Goal: Task Accomplishment & Management: Manage account settings

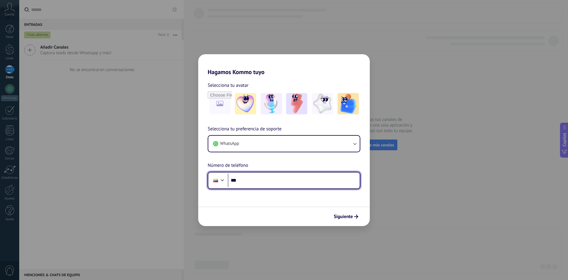
click at [258, 178] on input "***" at bounding box center [294, 180] width 132 height 14
paste input "**********"
click at [249, 180] on input "**********" at bounding box center [294, 180] width 132 height 14
type input "**********"
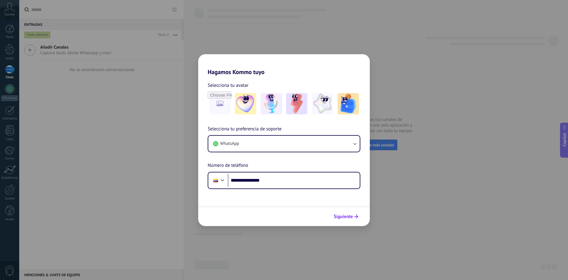
click at [344, 216] on span "Siguiente" at bounding box center [343, 216] width 19 height 4
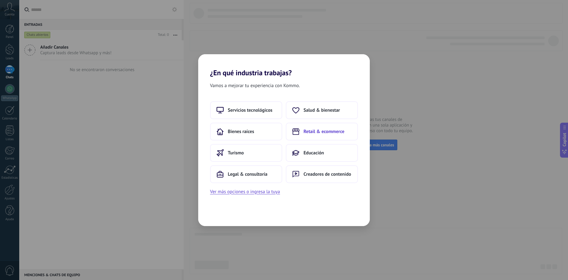
click at [318, 133] on span "Retail & ecommerce" at bounding box center [324, 131] width 41 height 6
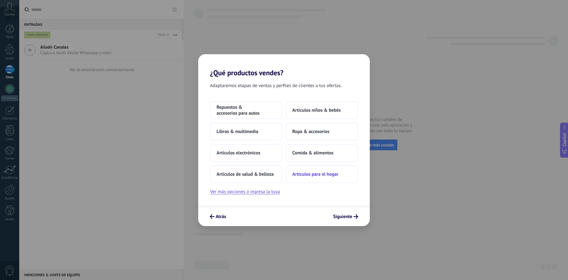
click at [309, 178] on button "Artículos para el hogar" at bounding box center [322, 174] width 72 height 18
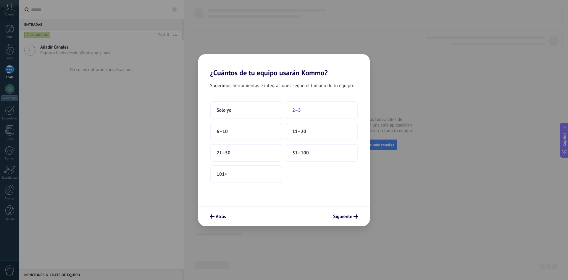
click at [312, 110] on button "2–5" at bounding box center [322, 110] width 72 height 18
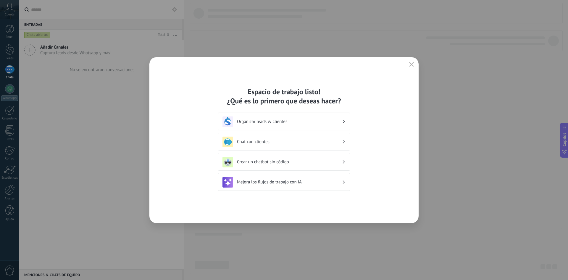
click at [259, 165] on div "Crear un chatbot sin código" at bounding box center [284, 162] width 123 height 11
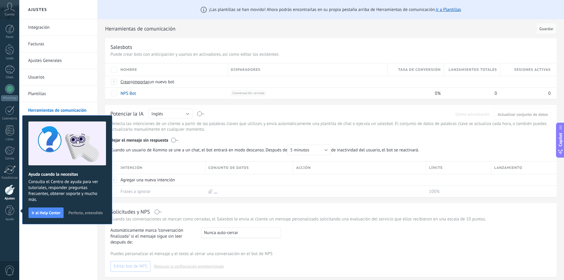
click at [46, 259] on div "Integración Facturas Ajustes Generales Usuarios Plantillas Herramientas de comu…" at bounding box center [58, 149] width 78 height 260
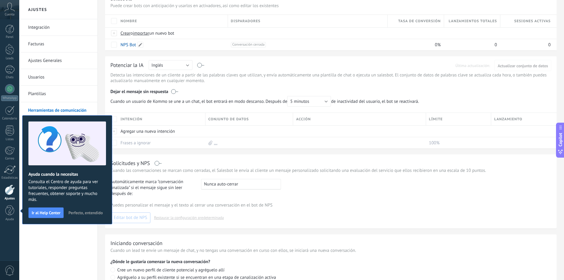
scroll to position [59, 0]
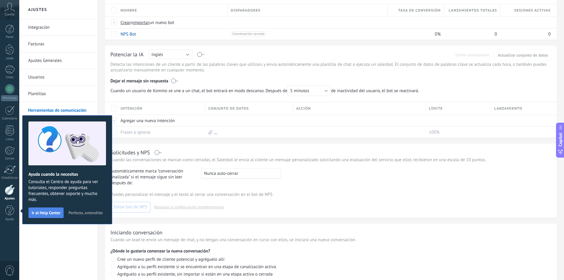
click at [45, 213] on span "Ir al Help Center" at bounding box center [46, 212] width 29 height 4
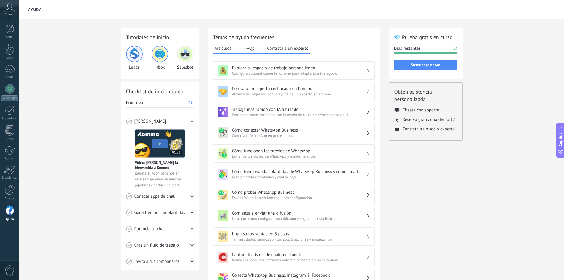
click at [248, 48] on button "FAQs" at bounding box center [249, 48] width 13 height 9
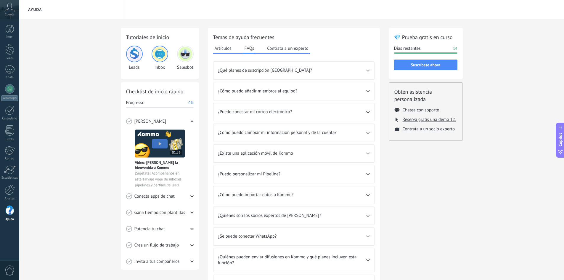
click at [299, 46] on button "Contrata a un experto" at bounding box center [288, 48] width 44 height 9
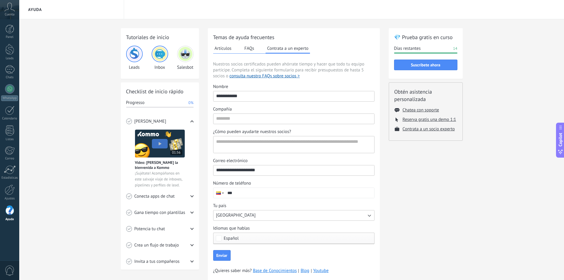
click at [227, 48] on button "Artículos" at bounding box center [223, 48] width 20 height 9
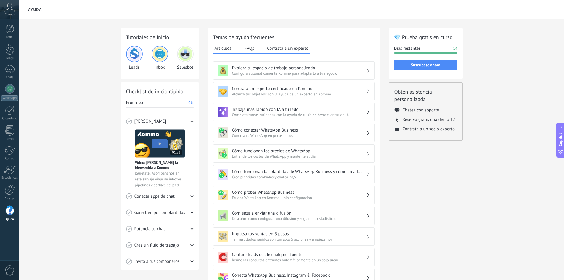
click at [244, 70] on h3 "Explora tu espacio de trabajo personalizado" at bounding box center [299, 68] width 134 height 6
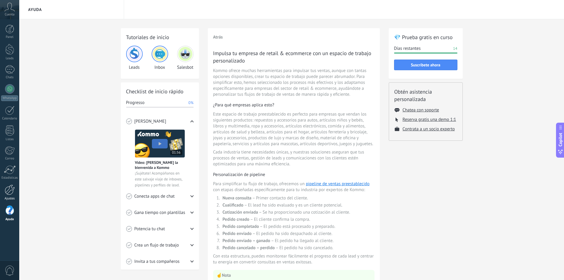
click at [12, 189] on div at bounding box center [10, 189] width 10 height 10
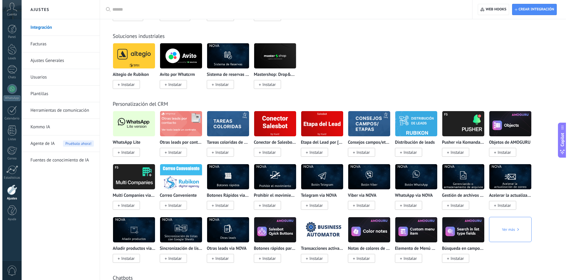
scroll to position [1006, 0]
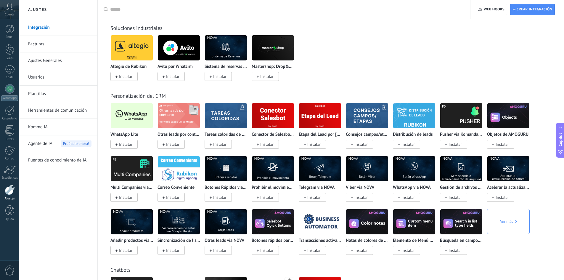
click at [126, 146] on span "Instalar" at bounding box center [125, 143] width 13 height 5
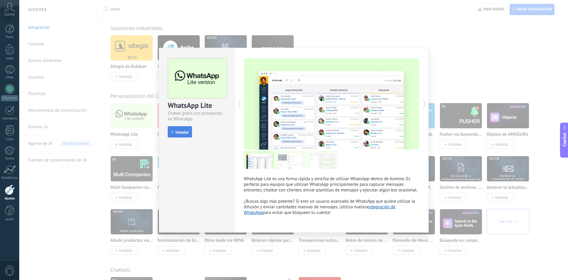
click at [182, 132] on span "Instalar" at bounding box center [182, 132] width 13 height 4
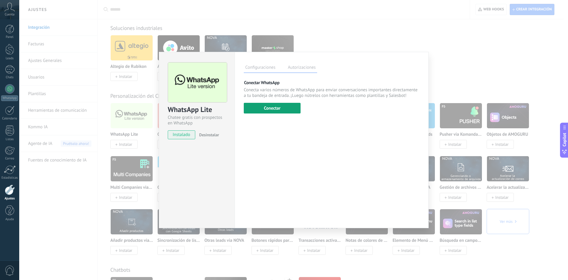
click at [272, 105] on button "Conectar" at bounding box center [272, 108] width 57 height 11
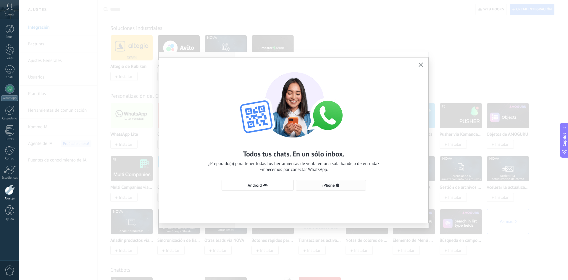
click at [332, 186] on span "iPhone" at bounding box center [329, 185] width 12 height 4
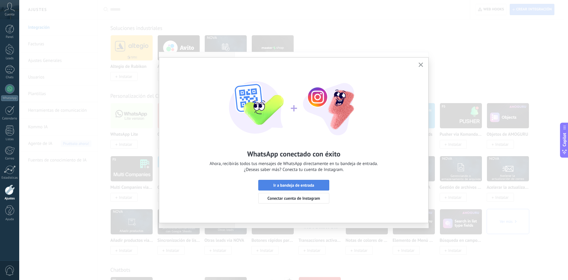
click at [306, 184] on span "Ir a bandeja de entrada" at bounding box center [294, 185] width 41 height 4
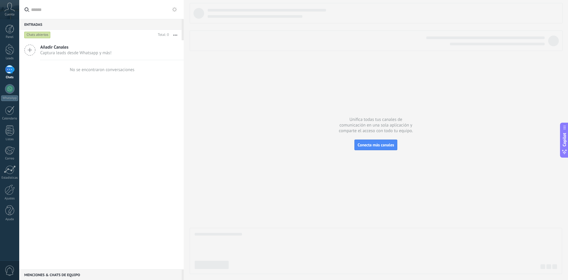
click at [12, 69] on div at bounding box center [9, 69] width 9 height 9
drag, startPoint x: 168, startPoint y: 9, endPoint x: 172, endPoint y: 10, distance: 4.8
click at [168, 10] on input "text" at bounding box center [105, 9] width 148 height 19
click at [173, 10] on use at bounding box center [174, 9] width 5 height 5
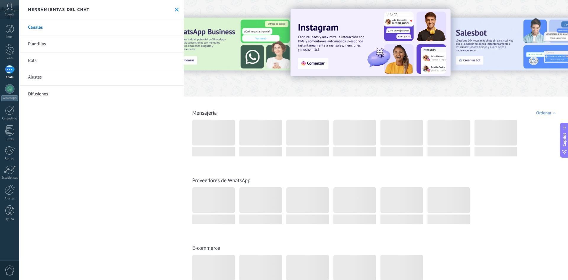
click at [34, 59] on link "Bots" at bounding box center [101, 60] width 165 height 17
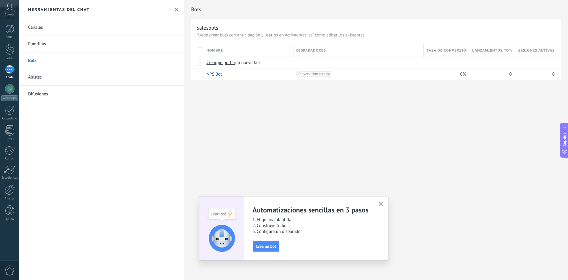
click at [379, 202] on icon "button" at bounding box center [381, 203] width 4 height 4
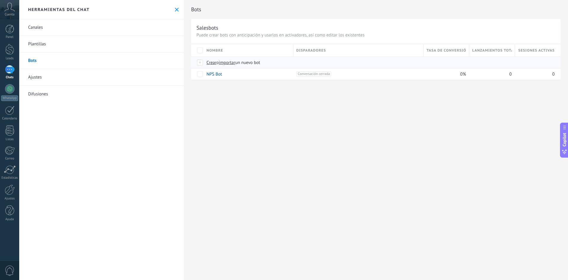
click at [231, 62] on span "importar" at bounding box center [227, 63] width 17 height 6
click at [0, 0] on input "importar un nuevo bot" at bounding box center [0, 0] width 0 height 0
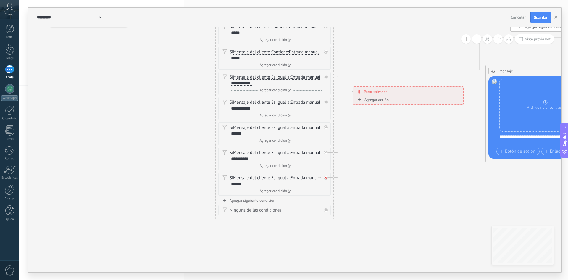
click at [326, 179] on div at bounding box center [326, 178] width 4 height 4
click at [326, 152] on icon at bounding box center [326, 152] width 2 height 2
click at [326, 128] on icon at bounding box center [326, 127] width 2 height 2
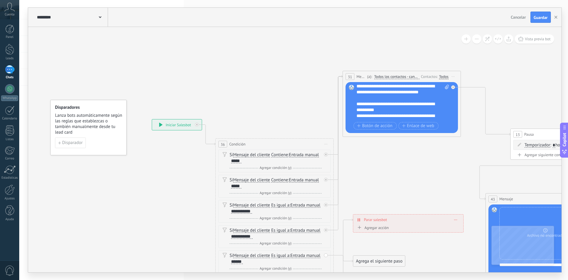
scroll to position [30, 0]
click at [430, 86] on div "**********" at bounding box center [403, 103] width 93 height 36
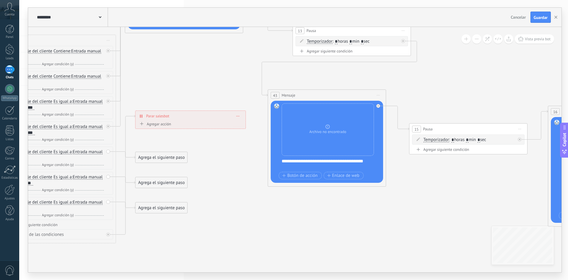
drag, startPoint x: 434, startPoint y: 181, endPoint x: 218, endPoint y: 64, distance: 245.5
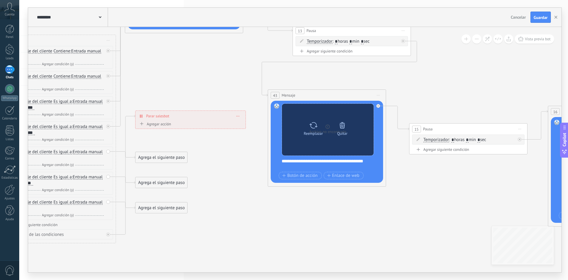
click at [314, 125] on icon at bounding box center [313, 125] width 9 height 8
click input "Subir" at bounding box center [0, 0] width 0 height 0
click at [313, 124] on icon at bounding box center [313, 125] width 9 height 8
click input "Subir" at bounding box center [0, 0] width 0 height 0
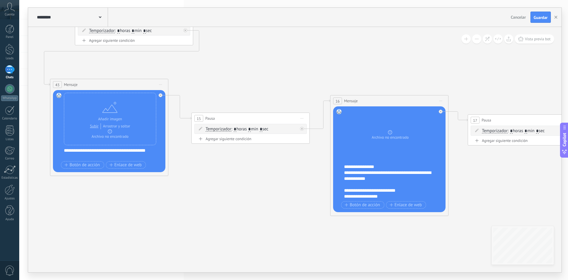
drag, startPoint x: 502, startPoint y: 84, endPoint x: 284, endPoint y: 73, distance: 218.1
click at [284, 73] on icon at bounding box center [560, 116] width 1984 height 616
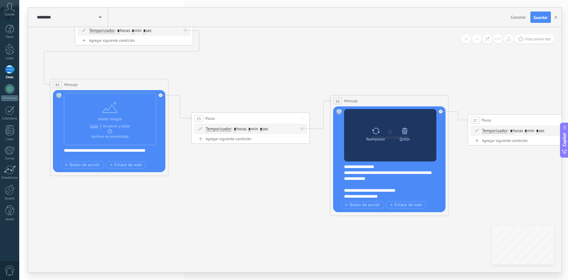
click at [377, 130] on icon at bounding box center [376, 131] width 9 height 8
click input "Subir" at bounding box center [0, 0] width 0 height 0
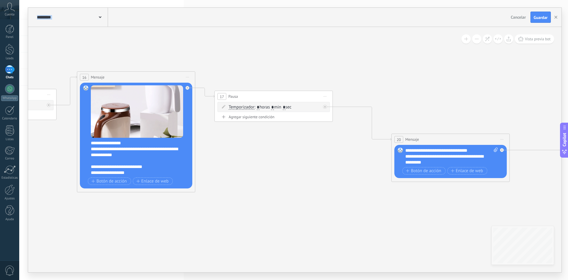
drag, startPoint x: 518, startPoint y: 192, endPoint x: 265, endPoint y: 168, distance: 254.5
click at [265, 168] on icon at bounding box center [307, 93] width 1984 height 616
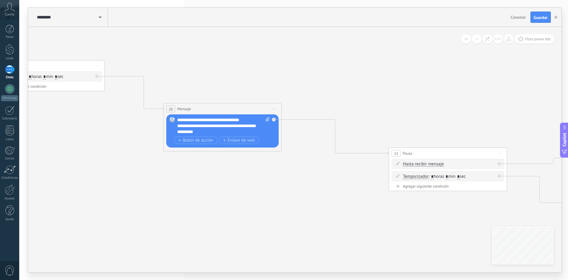
drag, startPoint x: 482, startPoint y: 96, endPoint x: 229, endPoint y: 46, distance: 258.1
click at [229, 46] on icon at bounding box center [79, 62] width 1984 height 616
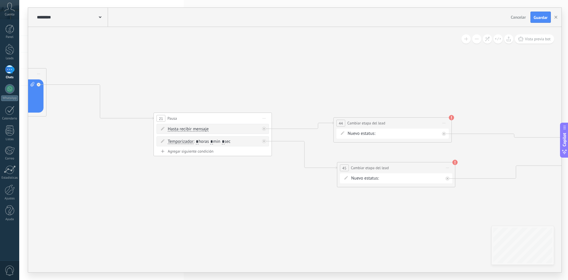
drag, startPoint x: 516, startPoint y: 115, endPoint x: 306, endPoint y: 100, distance: 210.1
click at [450, 119] on use at bounding box center [450, 117] width 5 height 5
click at [455, 161] on use at bounding box center [454, 161] width 5 height 5
click at [539, 17] on span "Guardar" at bounding box center [541, 17] width 14 height 4
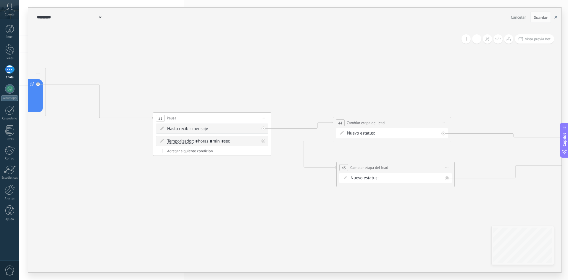
click at [556, 17] on icon "button" at bounding box center [556, 17] width 3 height 3
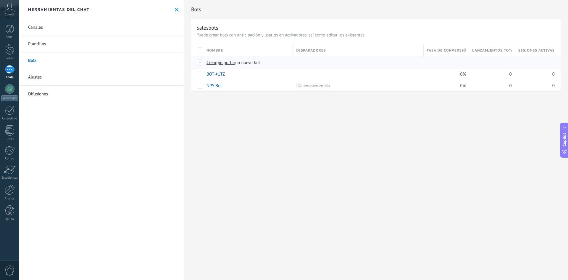
click at [226, 63] on span "importar" at bounding box center [227, 63] width 17 height 6
click at [0, 0] on input "importar un nuevo bot" at bounding box center [0, 0] width 0 height 0
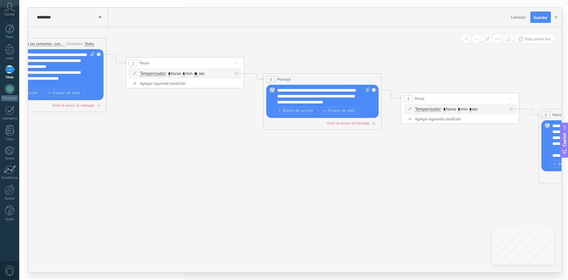
drag, startPoint x: 414, startPoint y: 181, endPoint x: 184, endPoint y: 128, distance: 235.4
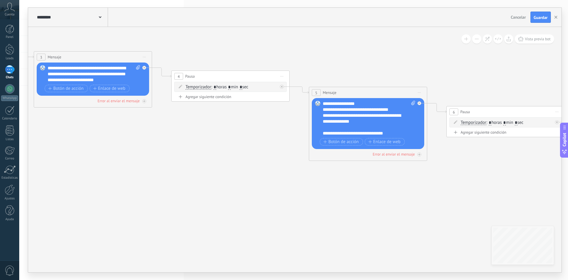
drag, startPoint x: 450, startPoint y: 153, endPoint x: 215, endPoint y: 129, distance: 236.5
click at [215, 129] on icon at bounding box center [404, 129] width 1715 height 562
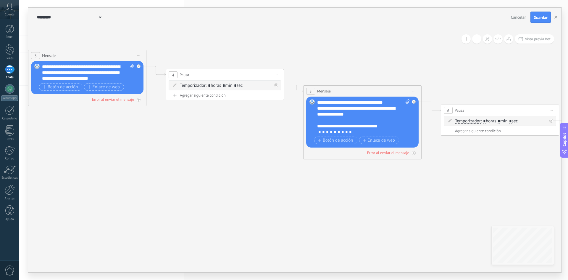
scroll to position [0, 0]
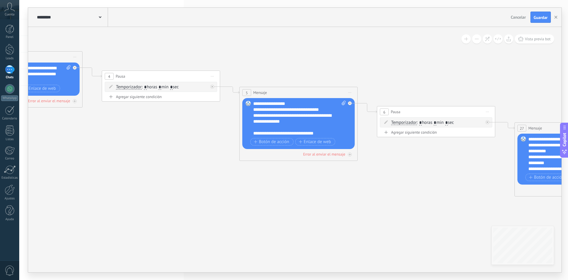
drag, startPoint x: 484, startPoint y: 180, endPoint x: 420, endPoint y: 181, distance: 64.0
click at [420, 181] on icon at bounding box center [334, 129] width 1715 height 562
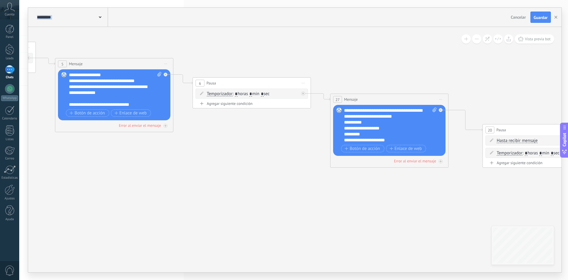
drag, startPoint x: 456, startPoint y: 174, endPoint x: 271, endPoint y: 146, distance: 187.5
click at [271, 146] on icon at bounding box center [150, 101] width 1715 height 562
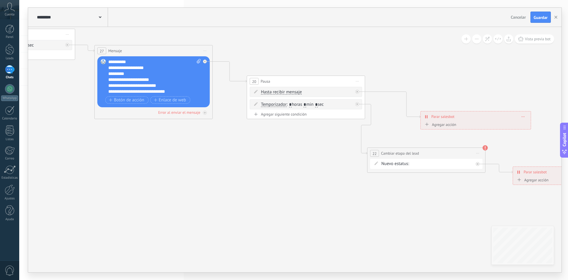
drag, startPoint x: 493, startPoint y: 190, endPoint x: 241, endPoint y: 130, distance: 259.2
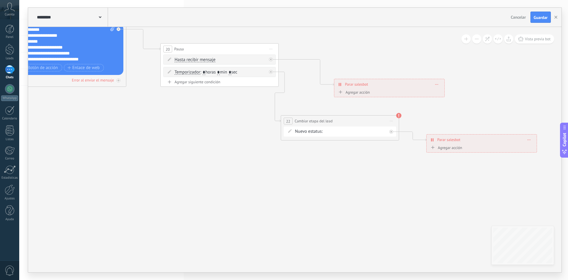
drag, startPoint x: 489, startPoint y: 187, endPoint x: 409, endPoint y: 161, distance: 84.5
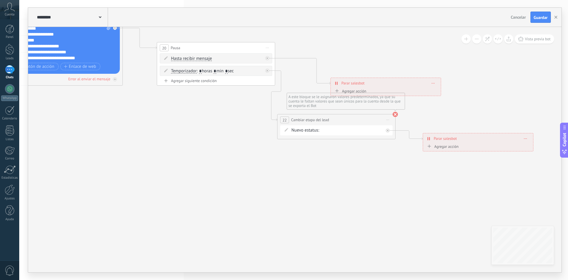
click at [395, 114] on use at bounding box center [395, 114] width 5 height 5
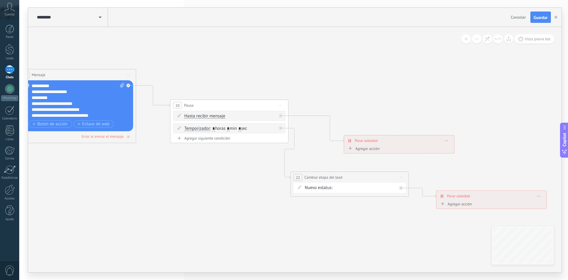
drag, startPoint x: 490, startPoint y: 110, endPoint x: 503, endPoint y: 168, distance: 59.0
click at [0, 0] on div "Nueva consulta Cualificado Cotización enviada Pedido creado Pedido completado P…" at bounding box center [0, 0] width 0 height 0
click at [479, 141] on div at bounding box center [293, 140] width 549 height 280
click at [544, 16] on span "Guardar" at bounding box center [541, 17] width 14 height 4
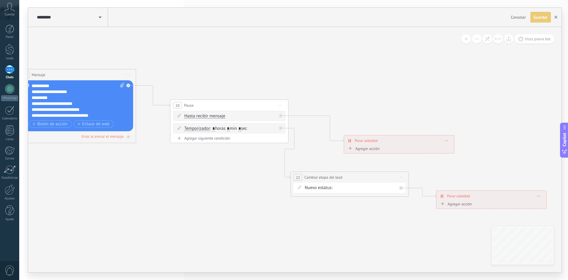
click at [557, 19] on button "button" at bounding box center [556, 17] width 9 height 11
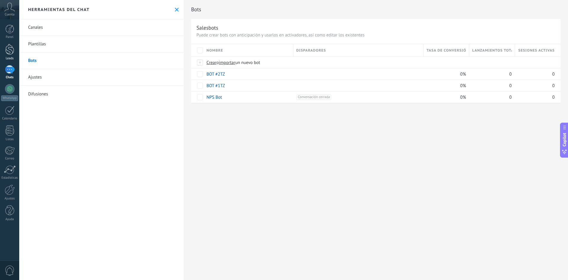
click at [7, 53] on div at bounding box center [9, 49] width 9 height 11
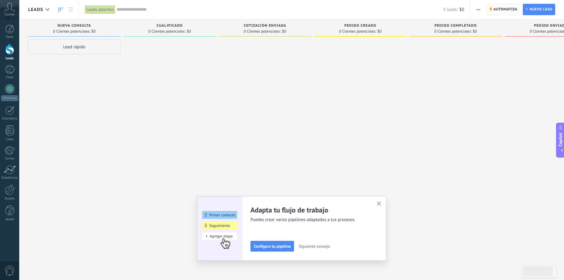
click at [510, 9] on span "Automatiza" at bounding box center [505, 9] width 24 height 11
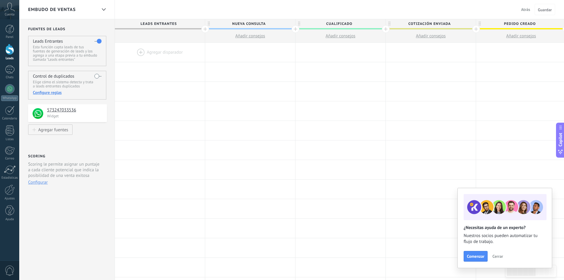
click at [268, 23] on span "Nueva consulta" at bounding box center [248, 23] width 87 height 9
drag, startPoint x: 268, startPoint y: 23, endPoint x: 220, endPoint y: 15, distance: 48.8
click at [222, 19] on input "**********" at bounding box center [249, 23] width 78 height 9
type input "*******"
click at [363, 24] on span "Cualificado" at bounding box center [338, 23] width 87 height 9
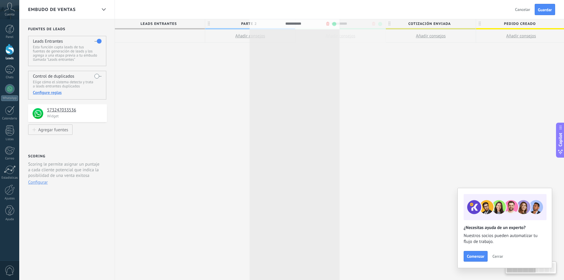
drag, startPoint x: 363, startPoint y: 24, endPoint x: 317, endPoint y: 24, distance: 45.9
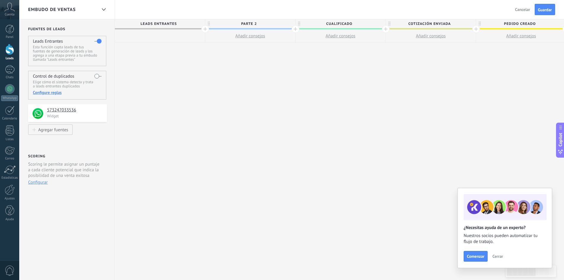
click at [358, 24] on span "Cualificado" at bounding box center [338, 23] width 87 height 9
click at [358, 24] on input "**********" at bounding box center [339, 23] width 78 height 9
type input "**********"
click at [455, 23] on span "Cotización enviada" at bounding box center [429, 23] width 87 height 9
click at [455, 23] on input "**********" at bounding box center [429, 23] width 78 height 9
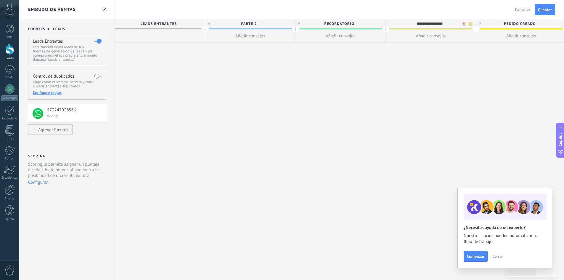
click at [455, 23] on input "**********" at bounding box center [429, 23] width 78 height 9
type input "*"
type input "**********"
click at [543, 23] on span "Pedido creado" at bounding box center [519, 23] width 87 height 9
click at [543, 23] on input "**********" at bounding box center [519, 23] width 78 height 9
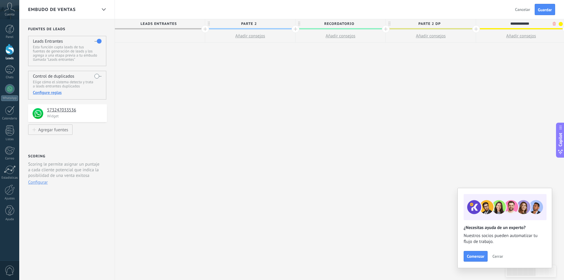
click at [543, 23] on input "**********" at bounding box center [519, 23] width 78 height 9
type input "**********"
click at [550, 8] on span "Guardar" at bounding box center [545, 10] width 14 height 4
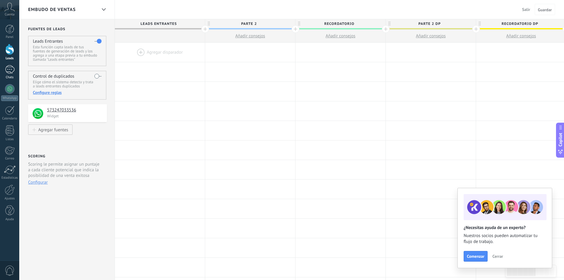
drag, startPoint x: 14, startPoint y: 70, endPoint x: 18, endPoint y: 68, distance: 4.1
click at [14, 70] on div at bounding box center [9, 69] width 9 height 9
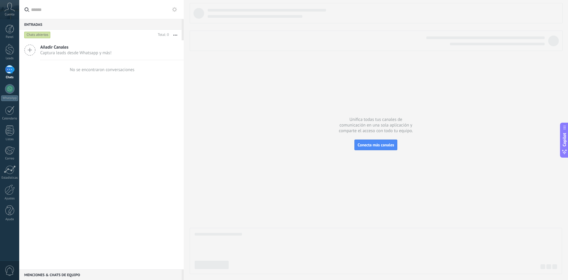
click at [173, 10] on icon at bounding box center [174, 9] width 5 height 5
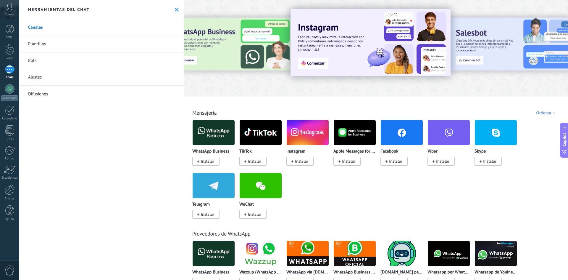
click at [30, 59] on link "Bots" at bounding box center [101, 60] width 165 height 17
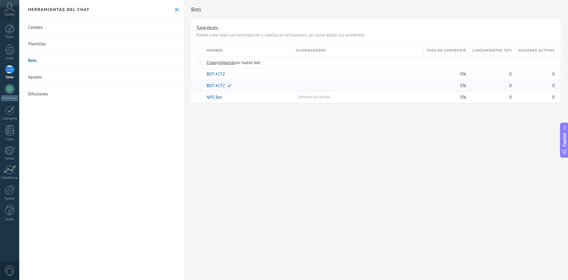
click at [218, 85] on link "BOT #1TZ" at bounding box center [216, 86] width 19 height 6
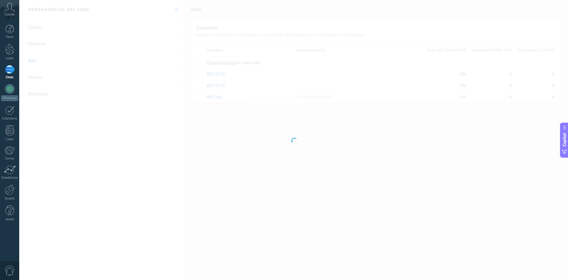
type input "********"
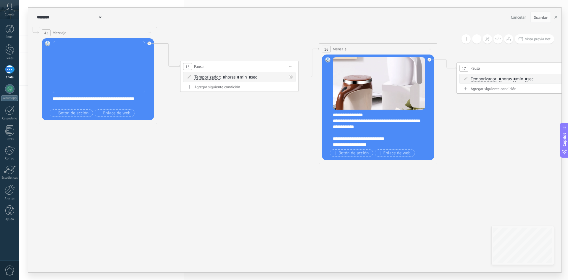
drag, startPoint x: 447, startPoint y: 142, endPoint x: 25, endPoint y: 21, distance: 438.9
click at [0, 14] on body ".abccls-1,.abccls-2{fill-rule:evenodd}.abccls-2{fill:#fff} .abfcls-1{fill:none}…" at bounding box center [284, 140] width 568 height 280
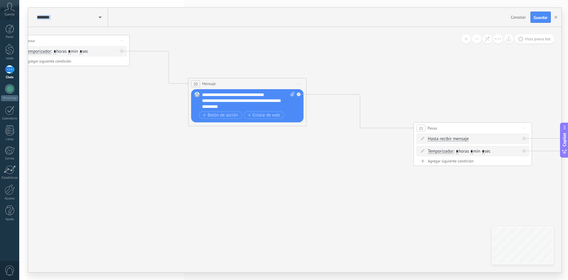
drag, startPoint x: 511, startPoint y: 141, endPoint x: 64, endPoint y: 105, distance: 447.9
click at [64, 105] on icon at bounding box center [103, 37] width 1984 height 616
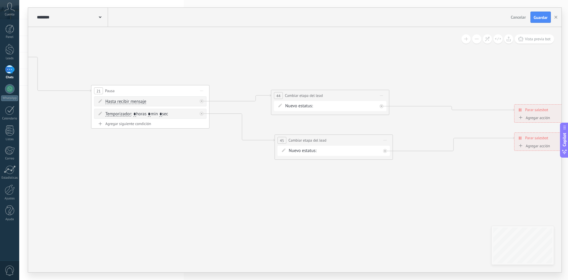
drag, startPoint x: 482, startPoint y: 83, endPoint x: 161, endPoint y: 46, distance: 324.0
click at [0, 0] on div "PARTE 2 RECORDATORIO PARTE 2 DP RECORDATORIO DP Pedido completado Pedido enviad…" at bounding box center [0, 0] width 0 height 0
click at [0, 0] on label "RECORDATORIO" at bounding box center [0, 0] width 0 height 0
click at [542, 18] on span "Guardar" at bounding box center [541, 17] width 14 height 4
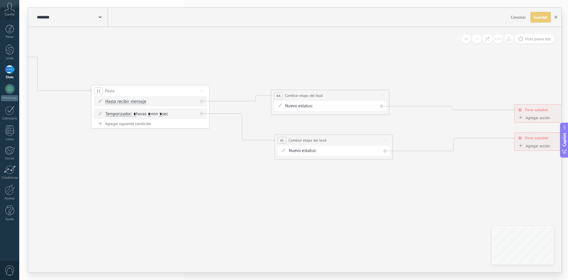
click at [555, 17] on icon "button" at bounding box center [556, 17] width 3 height 3
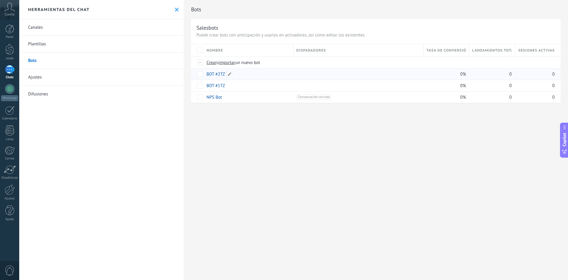
click at [216, 73] on link "BOT #2TZ" at bounding box center [216, 74] width 19 height 6
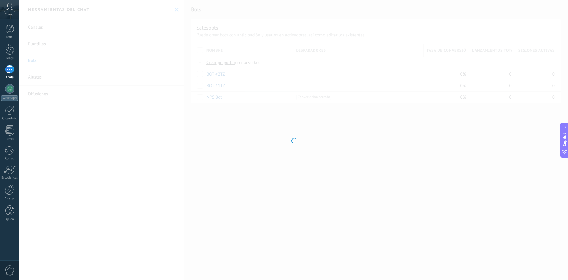
type input "********"
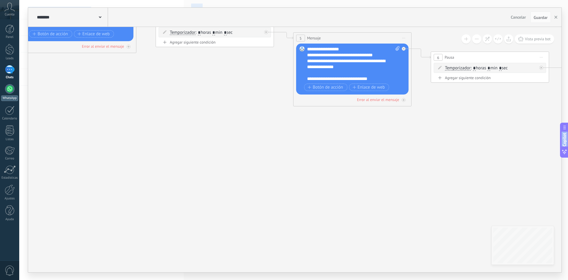
drag, startPoint x: 474, startPoint y: 215, endPoint x: 2, endPoint y: 92, distance: 487.9
click at [0, 89] on body ".abccls-1,.abccls-2{fill-rule:evenodd}.abccls-2{fill:#fff} .abfcls-1{fill:none}…" at bounding box center [284, 140] width 568 height 280
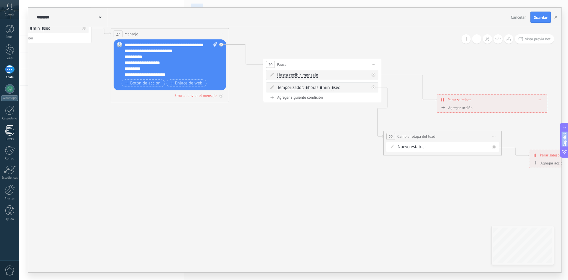
drag, startPoint x: 489, startPoint y: 156, endPoint x: 4, endPoint y: 136, distance: 485.0
click at [4, 136] on body ".abccls-1,.abccls-2{fill-rule:evenodd}.abccls-2{fill:#fff} .abfcls-1{fill:none}…" at bounding box center [284, 140] width 568 height 280
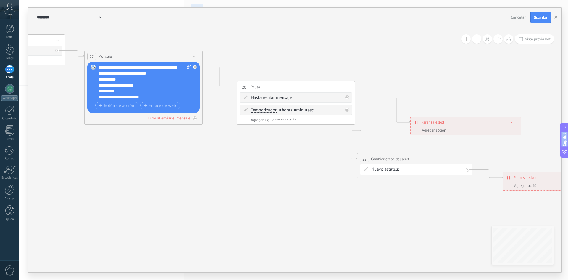
click at [0, 0] on div "PARTE 2 RECORDATORIO PARTE 2 DP RECORDATORIO DP Pedido completado Pedido enviad…" at bounding box center [0, 0] width 0 height 0
click at [0, 0] on label "RECORDATORIO" at bounding box center [0, 0] width 0 height 0
click at [536, 18] on span "Guardar" at bounding box center [541, 17] width 14 height 4
click at [555, 18] on use "button" at bounding box center [556, 17] width 3 height 3
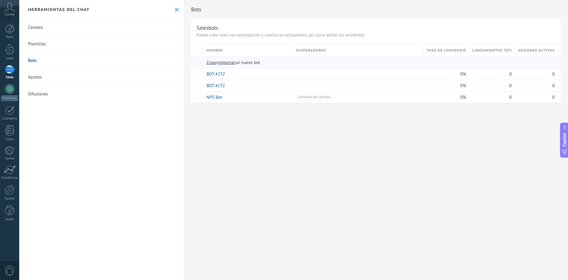
click at [232, 62] on span "importar" at bounding box center [227, 63] width 17 height 6
click at [0, 0] on input "importar un nuevo bot" at bounding box center [0, 0] width 0 height 0
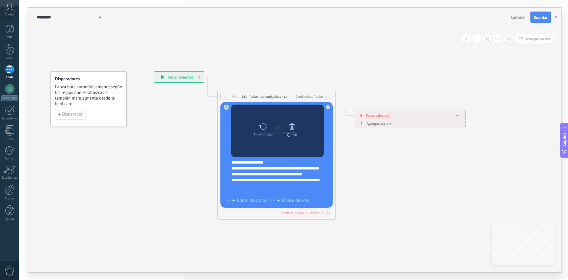
click at [262, 125] on icon at bounding box center [263, 126] width 9 height 8
click input "Subir" at bounding box center [0, 0] width 0 height 0
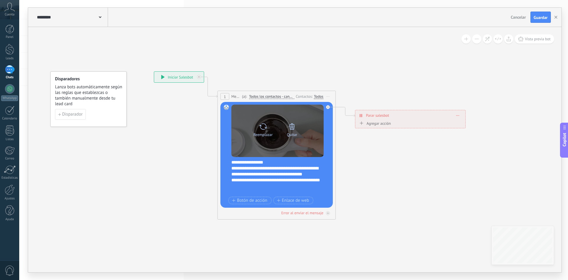
click at [263, 128] on icon at bounding box center [263, 126] width 9 height 8
click input "Subir" at bounding box center [0, 0] width 0 height 0
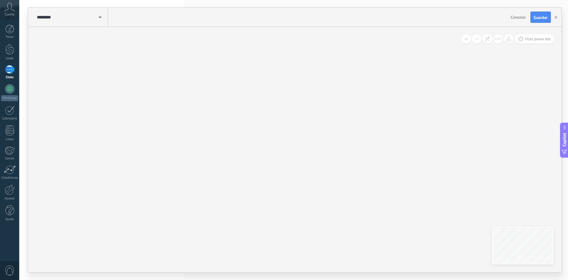
drag, startPoint x: 438, startPoint y: 214, endPoint x: 108, endPoint y: 77, distance: 357.2
click at [108, 77] on icon at bounding box center [186, 140] width 1021 height 708
drag, startPoint x: 568, startPoint y: 171, endPoint x: 457, endPoint y: 150, distance: 112.6
click at [457, 150] on div "**********" at bounding box center [293, 140] width 549 height 280
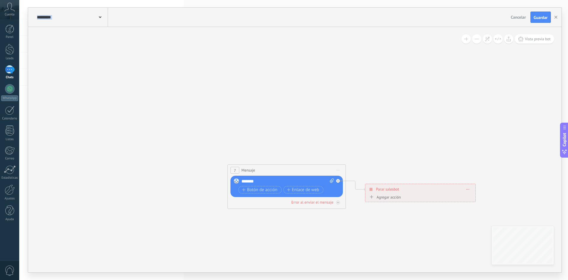
drag, startPoint x: 509, startPoint y: 174, endPoint x: 436, endPoint y: 37, distance: 155.6
click at [436, 37] on icon at bounding box center [113, 3] width 1021 height 708
click at [536, 17] on span "Guardar" at bounding box center [541, 17] width 14 height 4
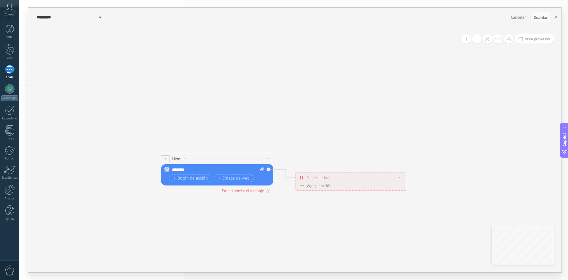
drag, startPoint x: 538, startPoint y: 101, endPoint x: 506, endPoint y: 75, distance: 41.5
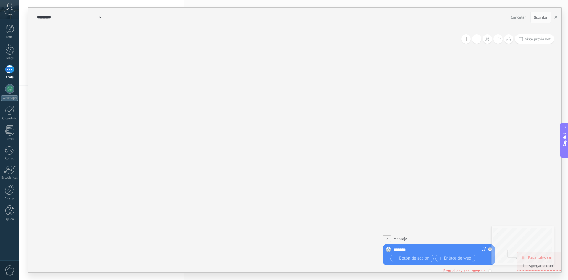
drag, startPoint x: 297, startPoint y: 121, endPoint x: 472, endPoint y: 186, distance: 186.1
click at [472, 186] on icon at bounding box center [265, 71] width 1021 height 708
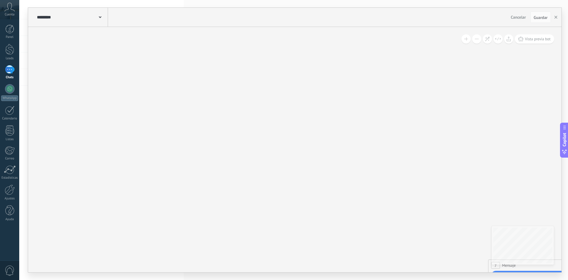
drag, startPoint x: 299, startPoint y: 126, endPoint x: 446, endPoint y: 143, distance: 148.1
click at [504, 156] on icon at bounding box center [374, 98] width 1021 height 708
drag, startPoint x: 245, startPoint y: 85, endPoint x: 453, endPoint y: 148, distance: 217.2
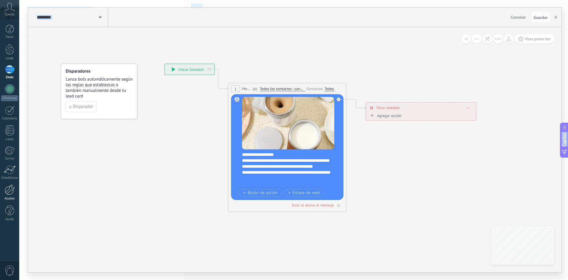
drag, startPoint x: 287, startPoint y: 115, endPoint x: 4, endPoint y: 193, distance: 293.1
click at [4, 193] on body ".abccls-1,.abccls-2{fill-rule:evenodd}.abccls-2{fill:#fff} .abfcls-1{fill:none}…" at bounding box center [284, 140] width 568 height 280
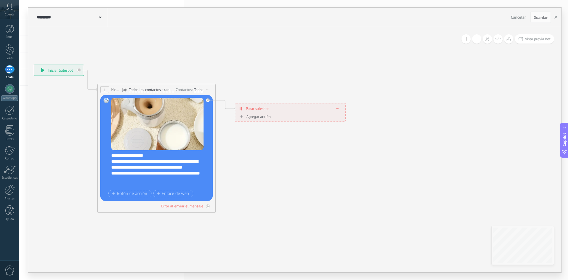
drag, startPoint x: 487, startPoint y: 81, endPoint x: 356, endPoint y: 81, distance: 131.7
click at [360, 81] on icon at bounding box center [396, 271] width 1021 height 708
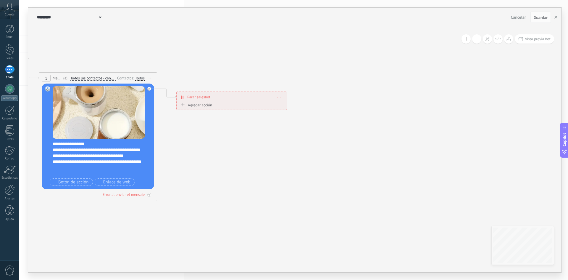
drag, startPoint x: 521, startPoint y: 157, endPoint x: 480, endPoint y: 146, distance: 42.7
click at [480, 146] on icon at bounding box center [337, 259] width 1021 height 708
click at [556, 17] on icon "button" at bounding box center [556, 17] width 3 height 3
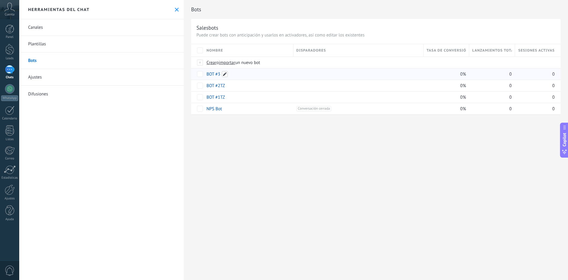
click at [224, 74] on span at bounding box center [225, 74] width 6 height 6
type input "*********"
click at [316, 177] on div "Bots Salesbots Puede crear bots con anticipación y usarlos en activadores, así …" at bounding box center [376, 140] width 385 height 280
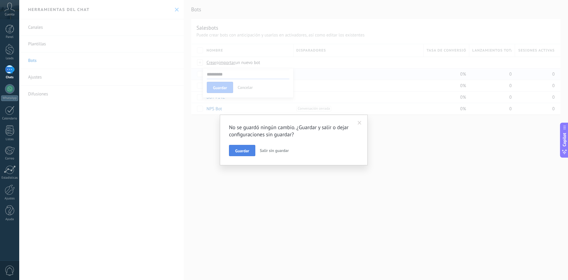
click at [249, 152] on span "Guardar" at bounding box center [242, 151] width 14 height 4
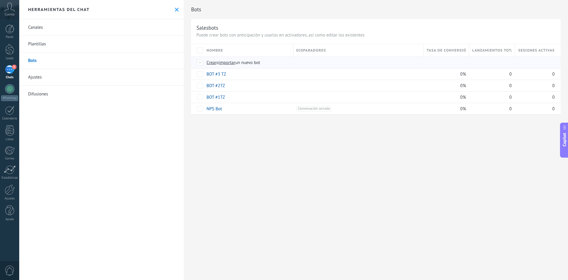
click at [232, 62] on span "importar" at bounding box center [227, 63] width 17 height 6
click at [0, 0] on input "importar un nuevo bot" at bounding box center [0, 0] width 0 height 0
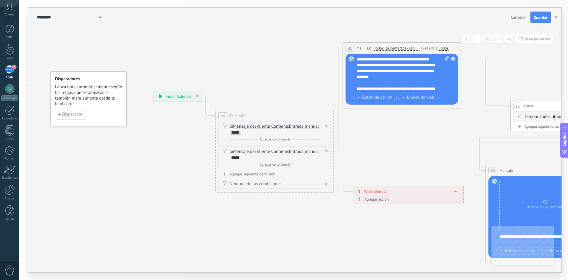
click at [433, 89] on div "**********" at bounding box center [403, 74] width 93 height 36
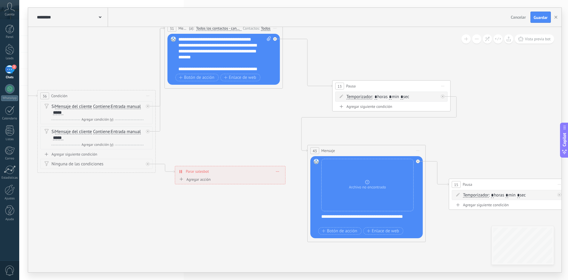
drag, startPoint x: 456, startPoint y: 129, endPoint x: 263, endPoint y: 97, distance: 195.0
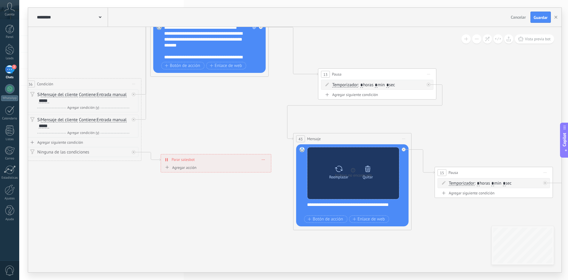
click at [337, 168] on icon at bounding box center [339, 168] width 8 height 6
click input "Subir" at bounding box center [0, 0] width 0 height 0
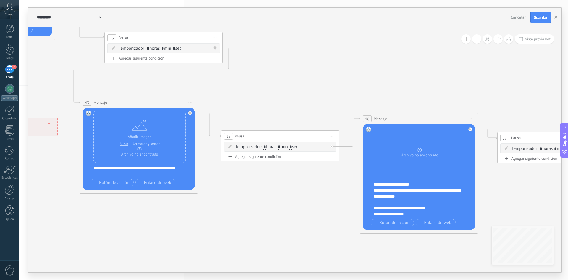
drag, startPoint x: 503, startPoint y: 138, endPoint x: 289, endPoint y: 102, distance: 216.8
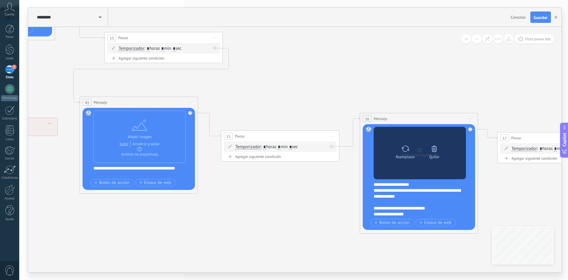
click at [405, 148] on icon at bounding box center [405, 148] width 9 height 8
click input "Subir" at bounding box center [0, 0] width 0 height 0
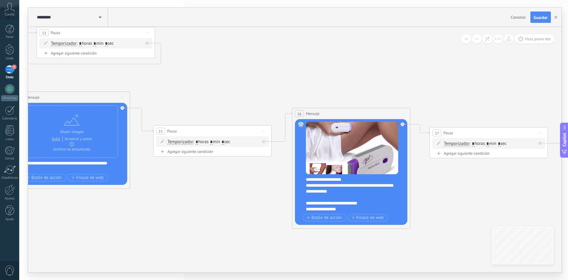
drag, startPoint x: 522, startPoint y: 76, endPoint x: 454, endPoint y: 71, distance: 68.0
click at [454, 71] on icon at bounding box center [522, 124] width 1984 height 607
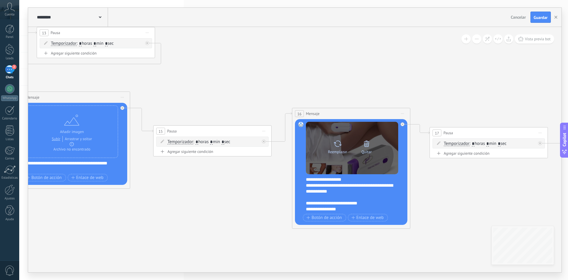
click at [339, 145] on icon at bounding box center [338, 143] width 9 height 8
click input "Subir" at bounding box center [0, 0] width 0 height 0
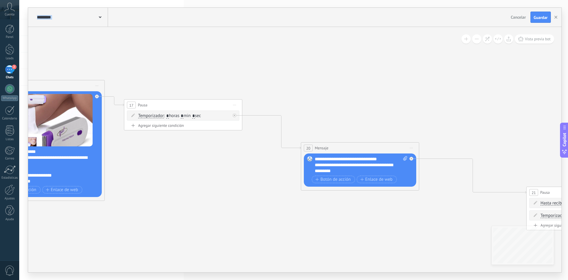
drag, startPoint x: 522, startPoint y: 86, endPoint x: 171, endPoint y: 54, distance: 352.2
click at [171, 54] on icon at bounding box center [216, 96] width 1984 height 607
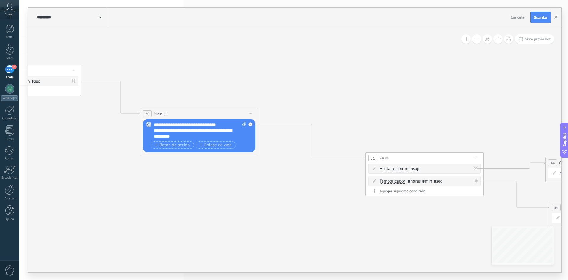
drag, startPoint x: 400, startPoint y: 111, endPoint x: 223, endPoint y: 68, distance: 182.5
click at [223, 68] on icon at bounding box center [55, 67] width 1984 height 616
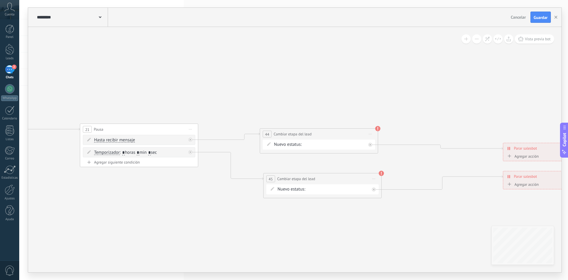
drag, startPoint x: 460, startPoint y: 100, endPoint x: 243, endPoint y: 86, distance: 217.8
click at [0, 0] on div "PARTE 2 RECORDATORIO PARTE 2 DP RECORDATORIO DP Pedido completado Pedido enviad…" at bounding box center [0, 0] width 0 height 0
click at [0, 0] on label "PARTE 2 DP" at bounding box center [0, 0] width 0 height 0
click at [0, 0] on div "PARTE 2 RECORDATORIO PARTE 2 DP RECORDATORIO DP Pedido completado Pedido enviad…" at bounding box center [0, 0] width 0 height 0
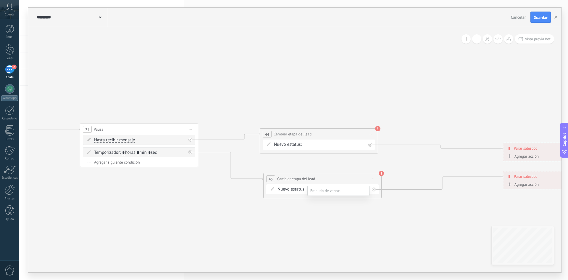
click at [0, 0] on label "RECORDATORIO DP" at bounding box center [0, 0] width 0 height 0
click at [377, 124] on div "A este bloque se le asignaron valores predeterminados, ya que su cuenta le falt…" at bounding box center [328, 115] width 118 height 17
click at [378, 128] on use at bounding box center [377, 128] width 5 height 5
click at [381, 173] on use at bounding box center [381, 173] width 5 height 5
click at [545, 16] on span "Guardar" at bounding box center [541, 17] width 14 height 4
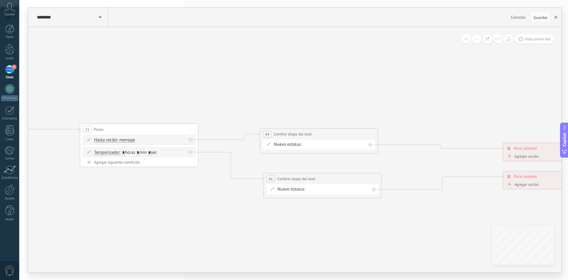
click at [557, 18] on use "button" at bounding box center [556, 17] width 3 height 3
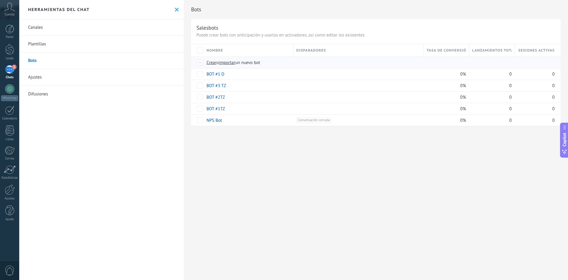
click at [231, 62] on span "importar" at bounding box center [227, 63] width 17 height 6
click at [0, 0] on input "importar un nuevo bot" at bounding box center [0, 0] width 0 height 0
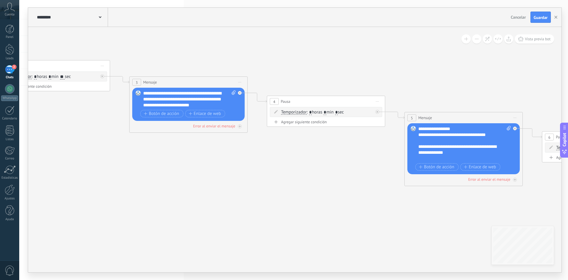
drag, startPoint x: 430, startPoint y: 204, endPoint x: 52, endPoint y: 153, distance: 380.6
click at [52, 153] on icon at bounding box center [499, 145] width 1715 height 543
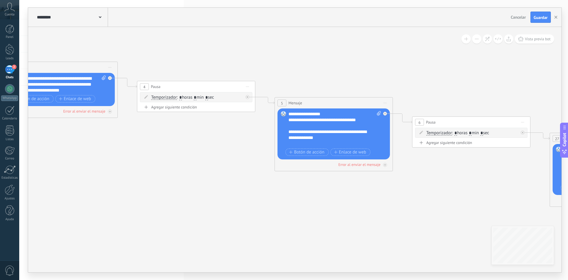
drag, startPoint x: 521, startPoint y: 191, endPoint x: 404, endPoint y: 178, distance: 117.1
click at [404, 178] on icon at bounding box center [369, 130] width 1715 height 543
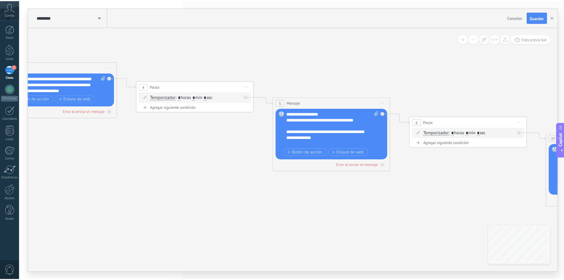
scroll to position [12, 0]
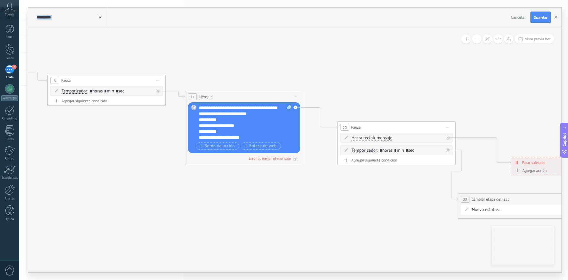
drag, startPoint x: 500, startPoint y: 187, endPoint x: 135, endPoint y: 159, distance: 366.0
click at [135, 159] on icon at bounding box center [4, 98] width 1715 height 562
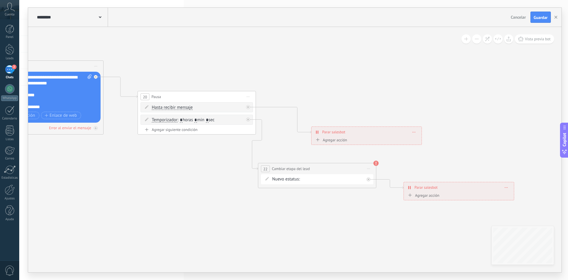
drag, startPoint x: 403, startPoint y: 206, endPoint x: 201, endPoint y: 175, distance: 203.6
click at [376, 163] on use at bounding box center [374, 162] width 5 height 5
click at [0, 0] on div "PARTE 2 RECORDATORIO PARTE 2 DP RECORDATORIO DP Pedido completado Pedido enviad…" at bounding box center [0, 0] width 0 height 0
click at [0, 0] on label "RECORDATORIO DP" at bounding box center [0, 0] width 0 height 0
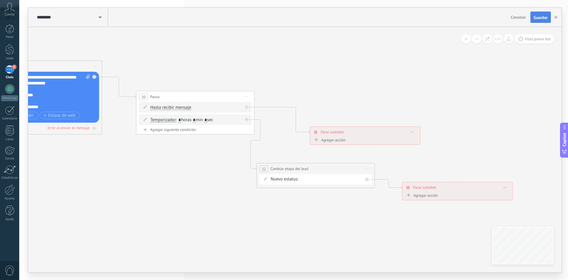
click at [539, 18] on span "Guardar" at bounding box center [541, 17] width 14 height 4
click at [558, 17] on button "button" at bounding box center [556, 17] width 9 height 11
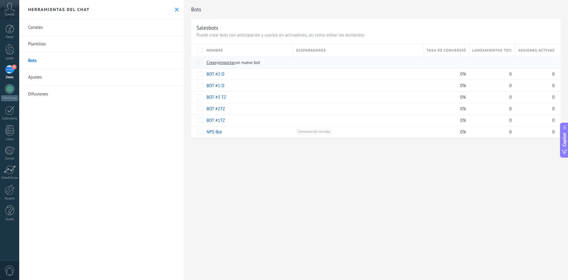
click at [226, 62] on span "importar" at bounding box center [227, 63] width 17 height 6
click at [0, 0] on input "importar un nuevo bot" at bounding box center [0, 0] width 0 height 0
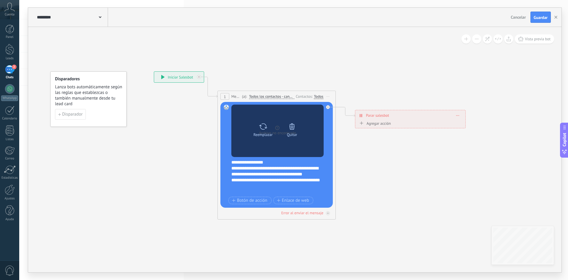
click at [262, 128] on icon at bounding box center [263, 126] width 9 height 8
click input "Subir" at bounding box center [0, 0] width 0 height 0
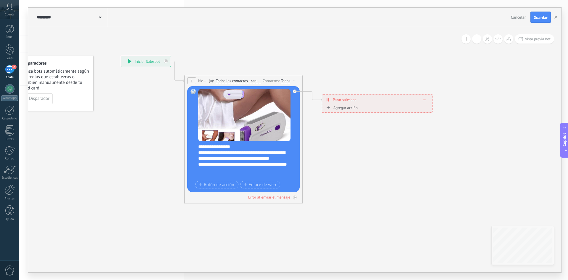
drag, startPoint x: 478, startPoint y: 177, endPoint x: 119, endPoint y: 57, distance: 378.6
click at [220, 81] on icon at bounding box center [483, 262] width 1021 height 708
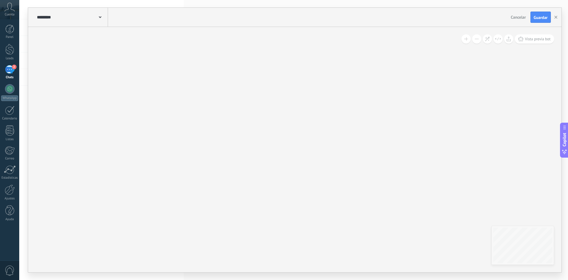
drag, startPoint x: 439, startPoint y: 185, endPoint x: 225, endPoint y: 89, distance: 234.2
click at [241, 96] on icon at bounding box center [124, 127] width 1021 height 708
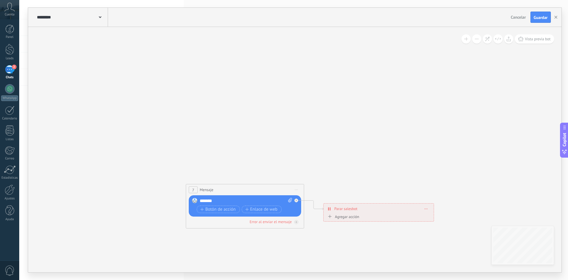
drag, startPoint x: 409, startPoint y: 141, endPoint x: 424, endPoint y: 81, distance: 62.0
click at [424, 81] on icon at bounding box center [71, 22] width 1021 height 708
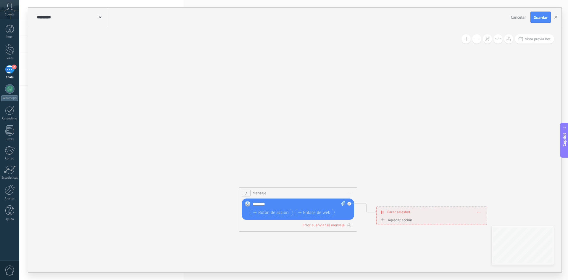
drag, startPoint x: 339, startPoint y: 85, endPoint x: 513, endPoint y: 123, distance: 177.6
click at [513, 123] on icon at bounding box center [124, 25] width 1021 height 708
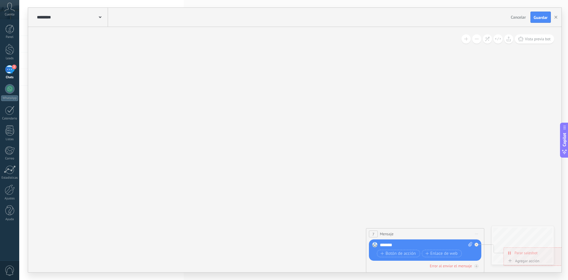
drag, startPoint x: 238, startPoint y: 78, endPoint x: 466, endPoint y: 189, distance: 253.9
click at [468, 187] on icon at bounding box center [252, 66] width 1021 height 708
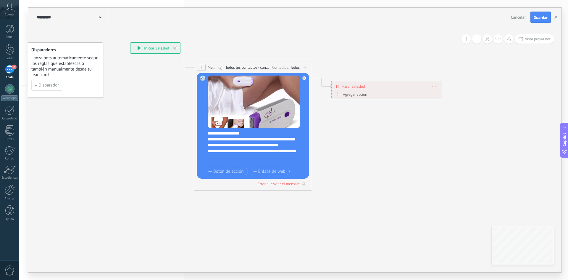
drag, startPoint x: 368, startPoint y: 145, endPoint x: 386, endPoint y: 222, distance: 79.5
click at [386, 222] on icon at bounding box center [492, 248] width 1021 height 708
click at [544, 16] on span "Guardar" at bounding box center [541, 17] width 14 height 4
click at [556, 18] on use "button" at bounding box center [556, 17] width 3 height 3
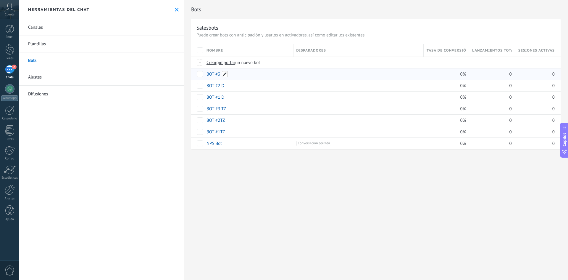
click at [222, 74] on span at bounding box center [225, 74] width 6 height 6
type input "********"
click at [224, 84] on button "Guardar" at bounding box center [220, 87] width 26 height 11
drag, startPoint x: 303, startPoint y: 210, endPoint x: 297, endPoint y: 210, distance: 5.9
click at [303, 210] on div "Bots Salesbots Puede crear bots con anticipación y usarlos en activadores, así …" at bounding box center [376, 140] width 385 height 280
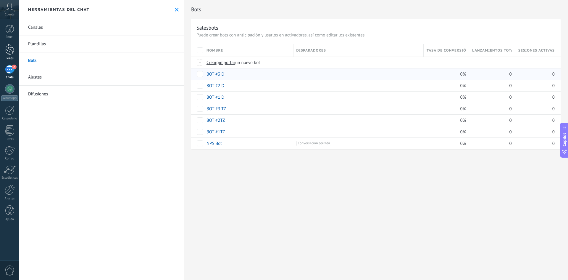
click at [6, 47] on div at bounding box center [9, 49] width 9 height 11
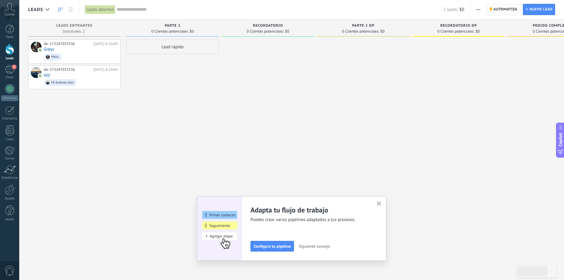
click at [514, 10] on span "Automatiza" at bounding box center [505, 9] width 24 height 11
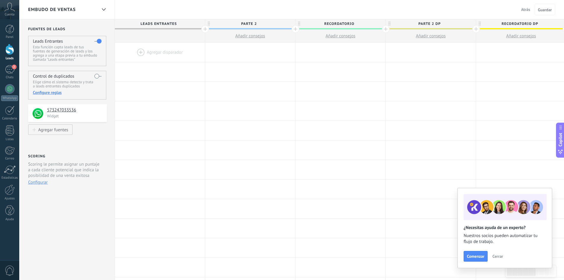
click at [141, 50] on div at bounding box center [160, 52] width 90 height 19
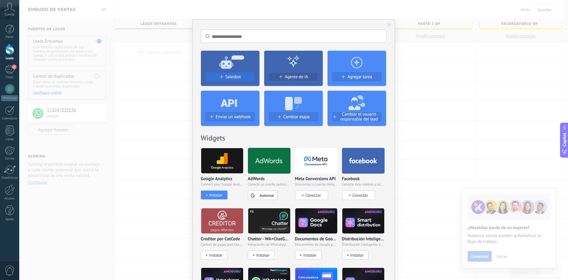
click at [280, 75] on span at bounding box center [281, 77] width 4 height 4
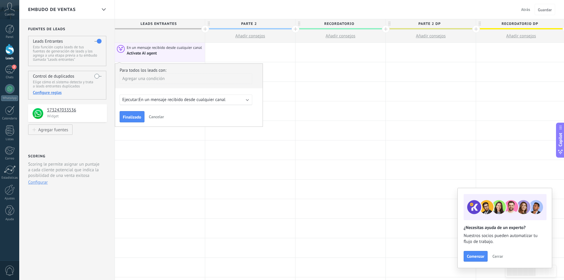
click at [202, 94] on div "Para todos los leads con: Agregar una condición Ejecutar: En un mensaje recibid…" at bounding box center [189, 94] width 148 height 63
click at [203, 99] on span "En un mensaje recibido desde cualquier canal" at bounding box center [182, 100] width 87 height 6
click at [248, 98] on b at bounding box center [247, 99] width 3 height 3
click at [143, 77] on div "Agregar una condición" at bounding box center [186, 78] width 133 height 10
drag, startPoint x: 336, startPoint y: 74, endPoint x: 321, endPoint y: 74, distance: 14.2
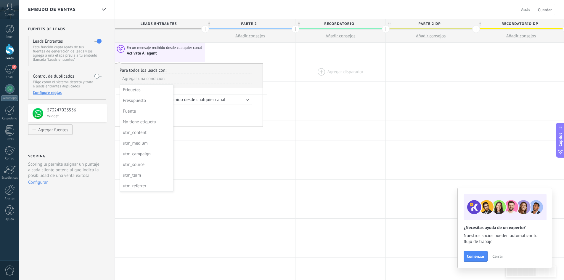
click at [336, 74] on div at bounding box center [340, 71] width 90 height 19
click at [282, 147] on div at bounding box center [250, 149] width 90 height 19
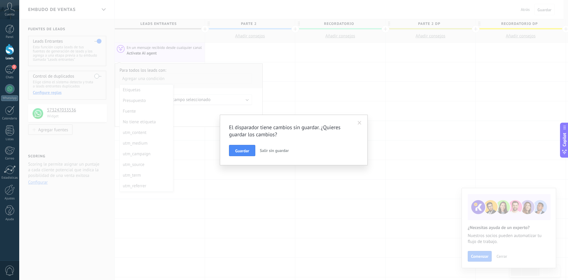
click at [359, 123] on span at bounding box center [360, 123] width 4 height 4
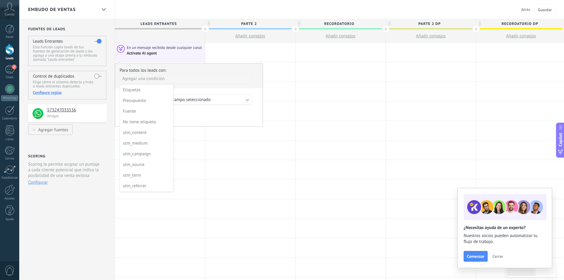
click at [212, 98] on div at bounding box center [188, 95] width 147 height 63
click at [173, 51] on div "Activate AI agent" at bounding box center [165, 53] width 76 height 6
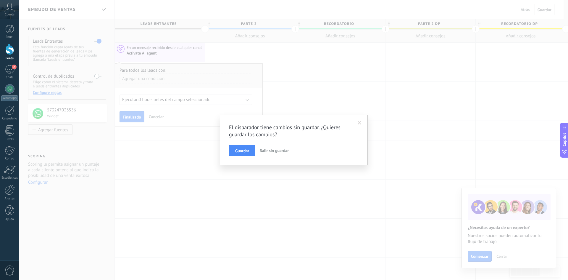
click at [275, 152] on span "Salir sin guardar" at bounding box center [274, 150] width 29 height 5
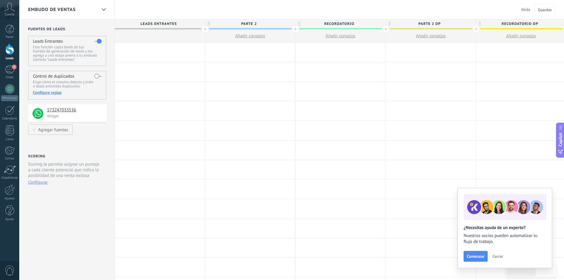
click at [150, 52] on div at bounding box center [160, 52] width 90 height 19
click at [162, 25] on span "Leads Entrantes" at bounding box center [158, 23] width 87 height 9
click at [527, 9] on span "Atrás" at bounding box center [525, 9] width 9 height 5
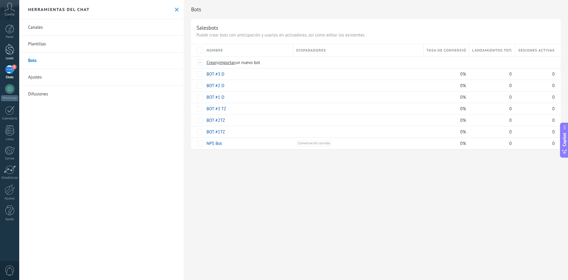
click at [12, 47] on div at bounding box center [9, 49] width 9 height 11
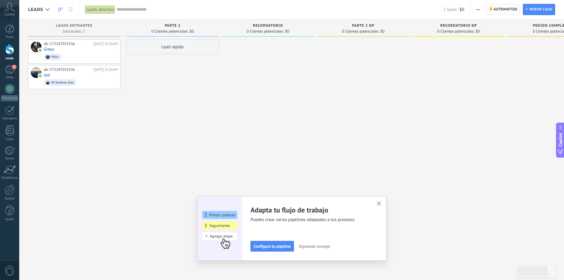
click at [509, 9] on span "Automatiza" at bounding box center [505, 9] width 24 height 11
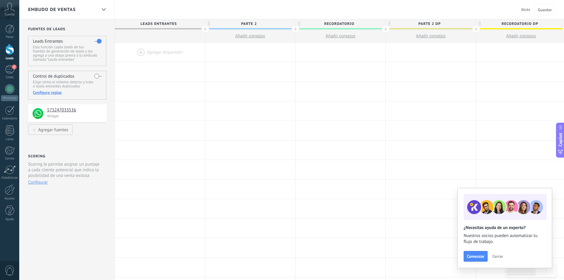
click at [160, 51] on div at bounding box center [160, 52] width 90 height 19
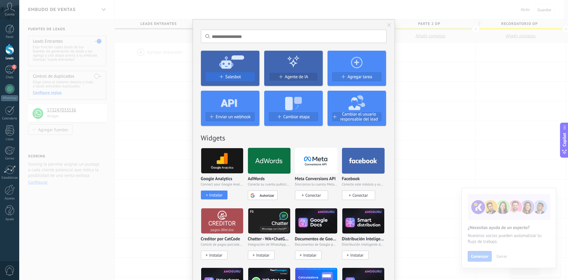
click at [235, 75] on span "Salesbot" at bounding box center [234, 76] width 16 height 5
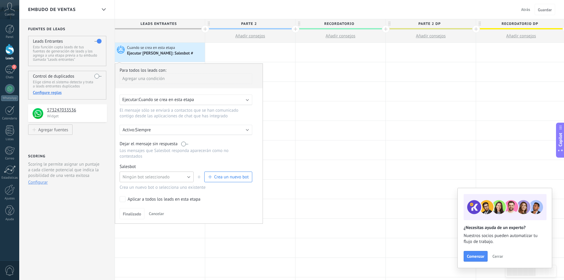
click at [163, 176] on span "Ningún bot seleccionado" at bounding box center [146, 177] width 47 height 6
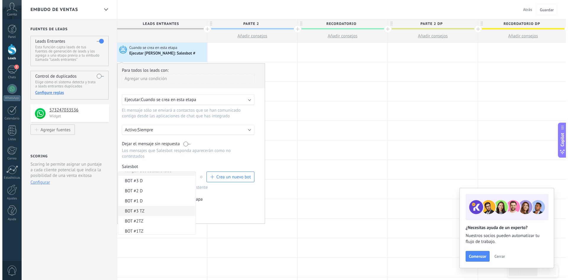
scroll to position [8, 0]
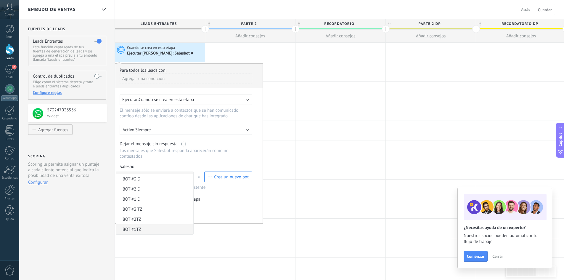
click at [138, 229] on span "BOT #1TZ" at bounding box center [153, 229] width 75 height 6
click at [131, 213] on span "Finalizado" at bounding box center [132, 214] width 18 height 4
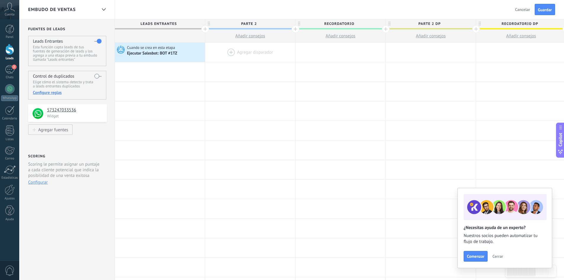
click at [233, 52] on div at bounding box center [250, 52] width 90 height 19
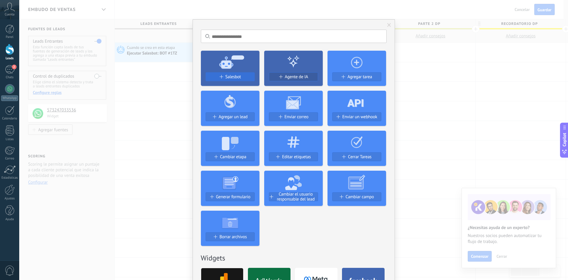
click at [228, 77] on span "Salesbot" at bounding box center [234, 76] width 16 height 5
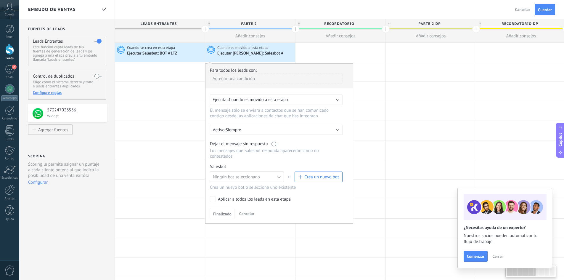
click at [258, 176] on span "Ningún bot seleccionado" at bounding box center [236, 177] width 47 height 6
click at [227, 225] on span "BOT #2TZ" at bounding box center [243, 227] width 75 height 6
click at [222, 211] on button "Finalizado" at bounding box center [222, 213] width 25 height 11
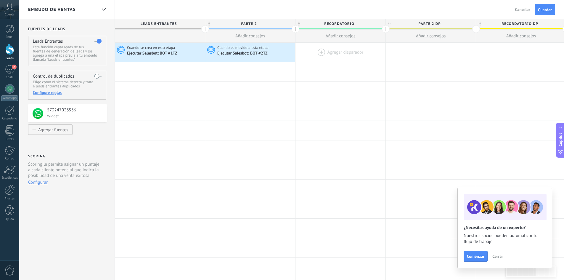
click at [332, 51] on div at bounding box center [340, 52] width 90 height 19
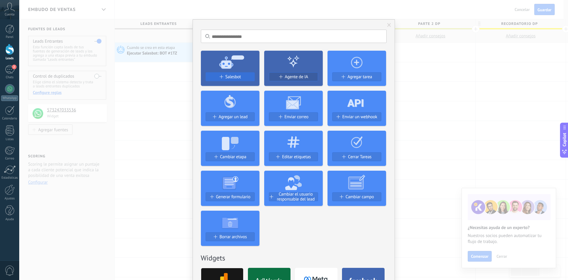
click at [239, 80] on button "Salesbot" at bounding box center [230, 76] width 49 height 9
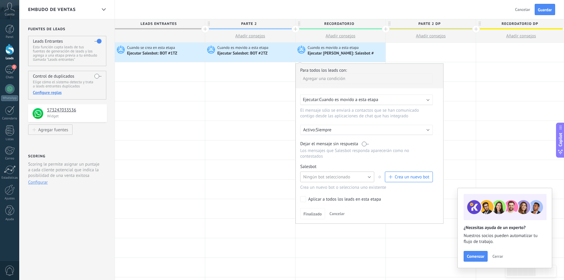
click at [352, 173] on button "Ningún bot seleccionado" at bounding box center [337, 176] width 74 height 11
click at [318, 215] on span "BOT #3 TZ" at bounding box center [334, 217] width 75 height 6
click at [311, 212] on span "Finalizado" at bounding box center [312, 214] width 18 height 4
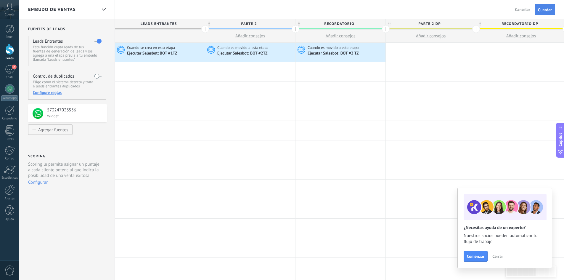
click at [539, 9] on span "Guardar" at bounding box center [545, 10] width 14 height 4
click at [147, 72] on div at bounding box center [160, 71] width 90 height 19
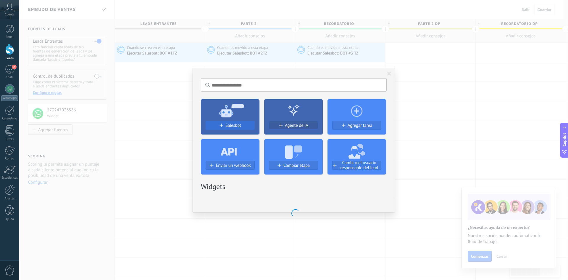
click at [233, 126] on span "Salesbot" at bounding box center [234, 125] width 16 height 5
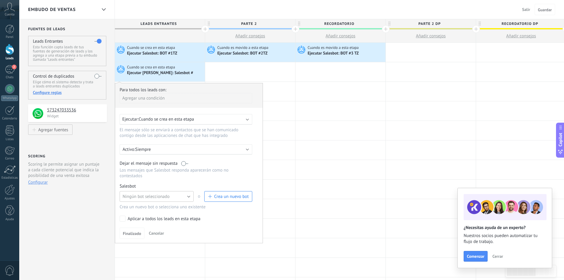
click at [156, 195] on span "Ningún bot seleccionado" at bounding box center [146, 197] width 47 height 6
click at [141, 226] on span "BOT #1 D" at bounding box center [153, 227] width 75 height 6
click at [135, 234] on span "Finalizado" at bounding box center [132, 233] width 18 height 4
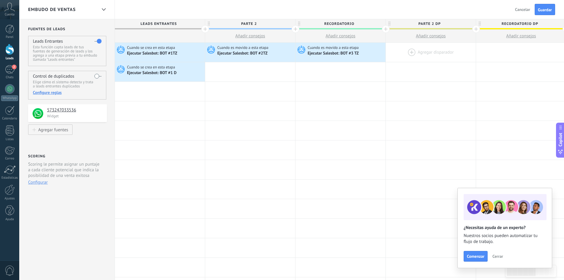
click at [429, 51] on div at bounding box center [431, 52] width 90 height 19
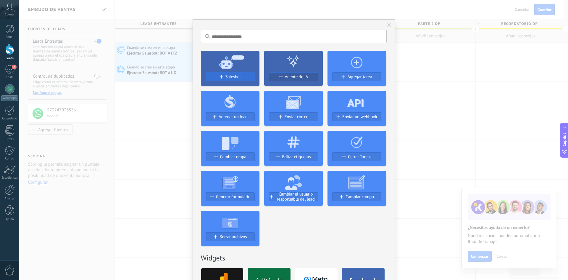
click at [236, 76] on span "Salesbot" at bounding box center [234, 76] width 16 height 5
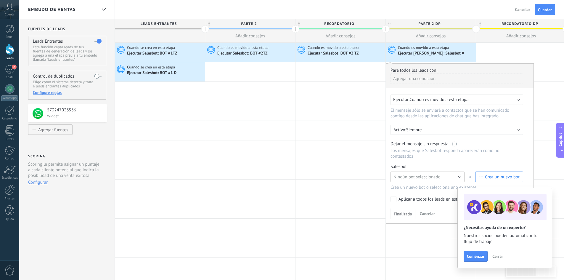
click at [424, 177] on span "Ningún bot seleccionado" at bounding box center [416, 177] width 47 height 6
click at [409, 198] on span "BOT #2 D" at bounding box center [424, 197] width 75 height 6
click at [400, 213] on span "Finalizado" at bounding box center [403, 214] width 18 height 4
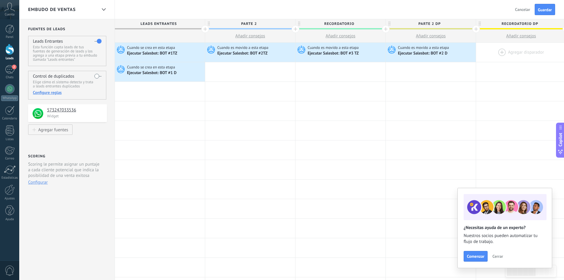
click at [512, 49] on div at bounding box center [521, 52] width 90 height 19
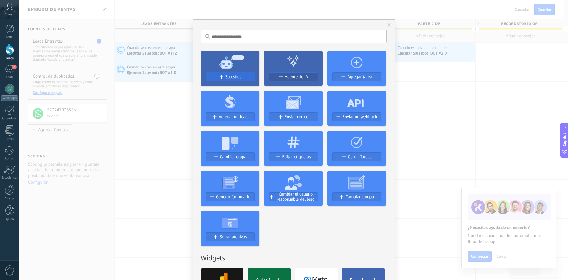
click at [226, 77] on span "Salesbot" at bounding box center [234, 76] width 16 height 5
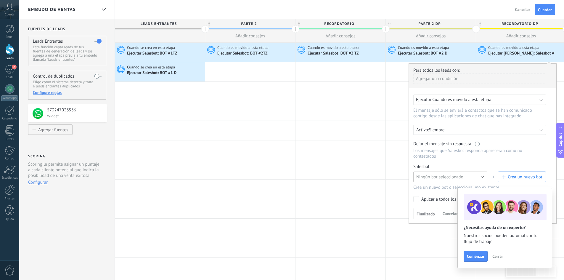
click at [439, 175] on span "Ningún bot seleccionado" at bounding box center [439, 177] width 47 height 6
click at [430, 186] on span "BOT #3 D" at bounding box center [447, 187] width 75 height 6
click at [430, 214] on span "Finalizado" at bounding box center [425, 214] width 18 height 4
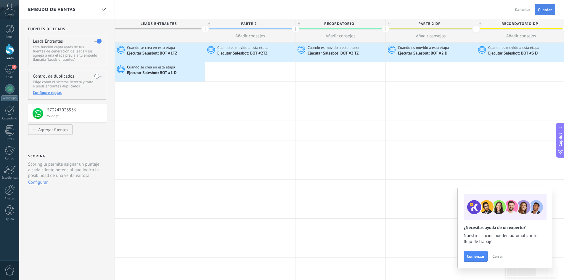
click at [544, 5] on button "Guardar" at bounding box center [545, 9] width 20 height 11
click at [12, 72] on div "2" at bounding box center [9, 69] width 9 height 9
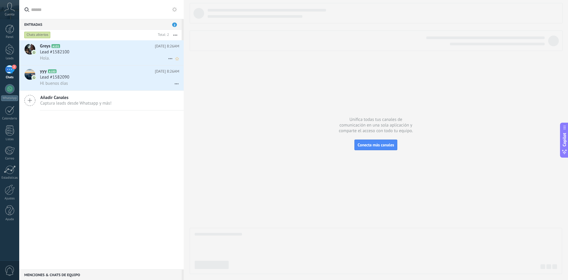
click at [96, 54] on div "Lead #1582100" at bounding box center [109, 52] width 139 height 6
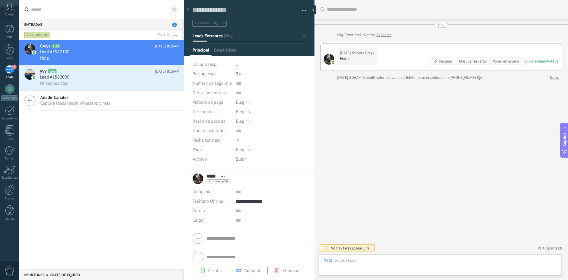
scroll to position [9, 0]
click at [360, 260] on icon at bounding box center [358, 259] width 5 height 5
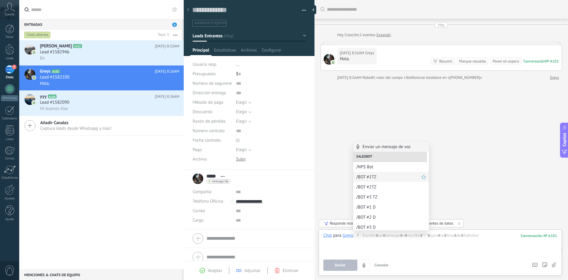
click at [382, 176] on span "/BOT #1TZ" at bounding box center [388, 177] width 65 height 6
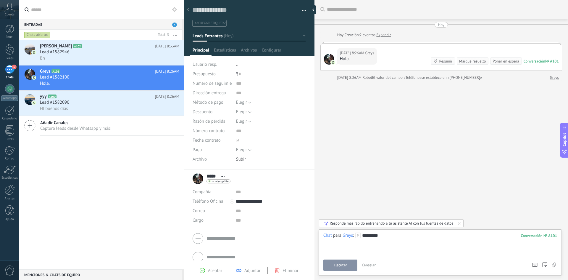
click at [342, 262] on button "Ejecutar" at bounding box center [341, 264] width 34 height 11
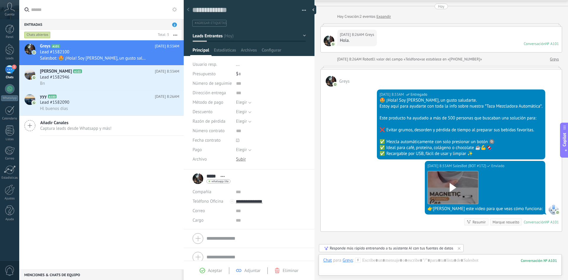
scroll to position [73, 0]
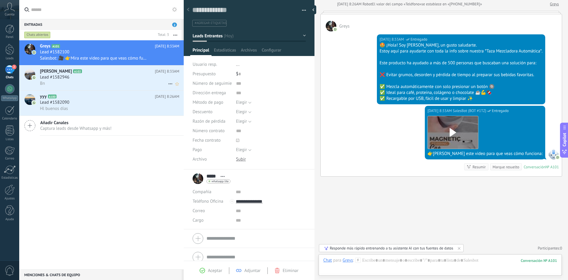
click at [102, 84] on div "Bn" at bounding box center [109, 83] width 139 height 6
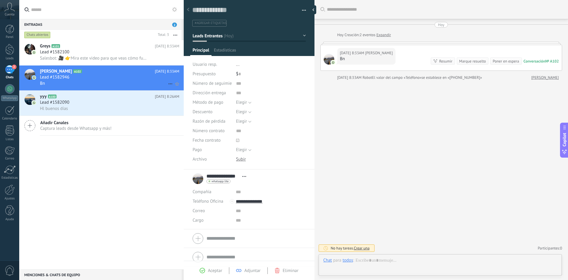
scroll to position [9, 0]
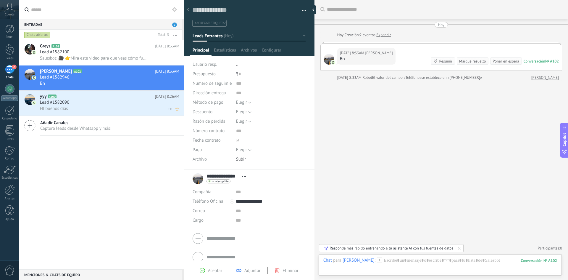
click at [122, 106] on div "Hl buenos días" at bounding box center [109, 108] width 139 height 6
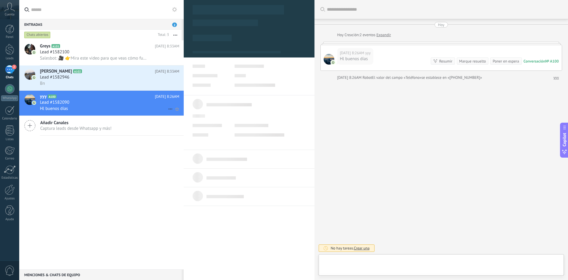
type textarea "**********"
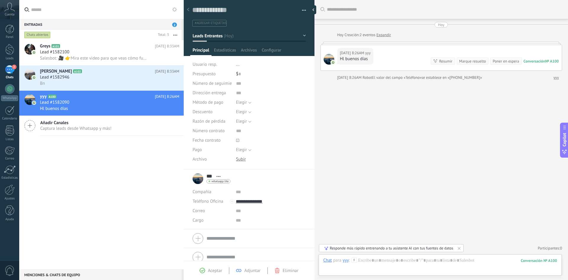
click at [354, 260] on icon at bounding box center [354, 259] width 5 height 5
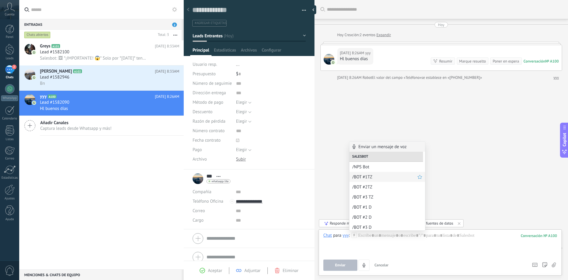
click at [375, 174] on span "/BOT #1TZ" at bounding box center [385, 177] width 65 height 6
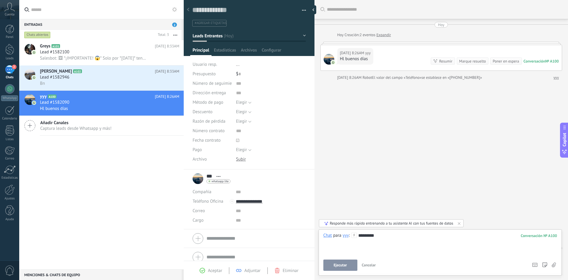
click at [344, 266] on span "Ejecutar" at bounding box center [340, 265] width 13 height 4
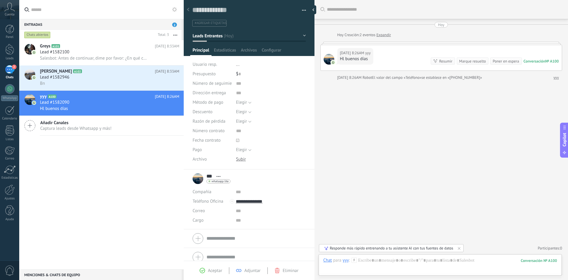
click at [348, 246] on div "Responde más rápido entrenando a tu asistente AI con tus fuentes de datos" at bounding box center [391, 247] width 123 height 5
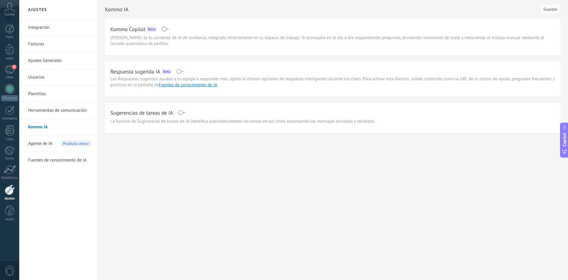
click at [70, 153] on link "Fuentes de conocimiento de IA" at bounding box center [59, 160] width 63 height 17
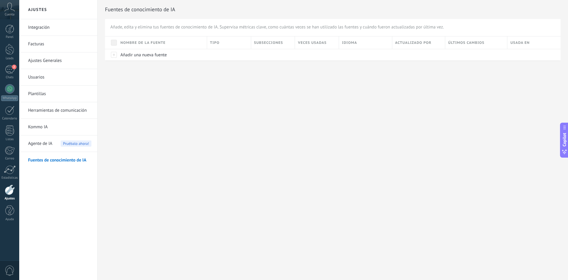
click at [50, 143] on span "Agente de IA" at bounding box center [40, 143] width 24 height 17
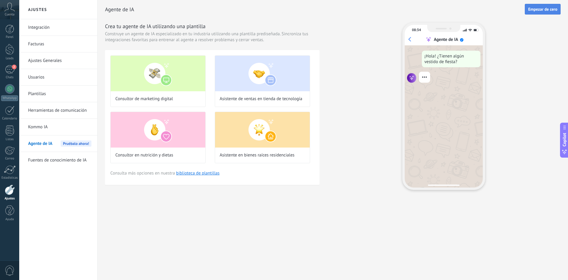
click at [551, 8] on span "Empezar de cero" at bounding box center [542, 9] width 29 height 4
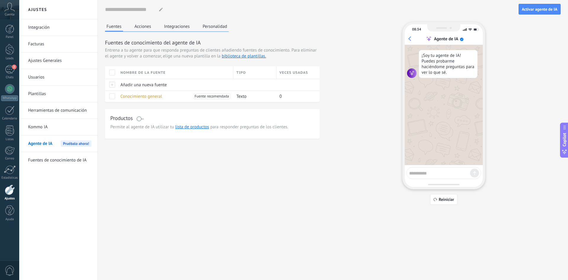
click at [44, 163] on link "Fuentes de conocimiento de IA" at bounding box center [59, 160] width 63 height 17
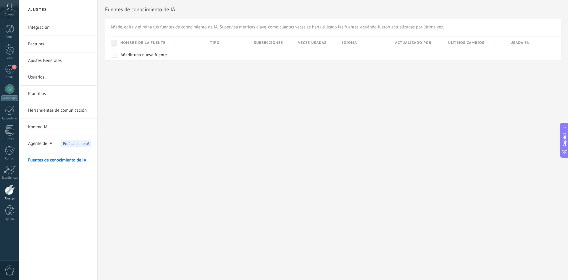
click at [39, 145] on span "Agente de IA" at bounding box center [40, 143] width 24 height 17
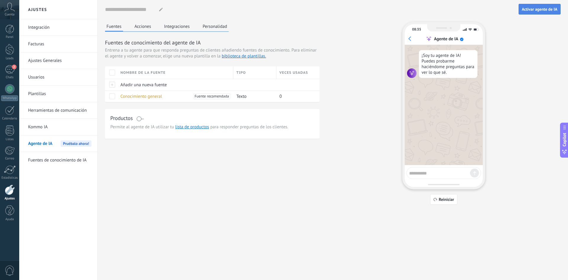
click at [556, 9] on span "Activar agente de IA" at bounding box center [540, 9] width 36 height 4
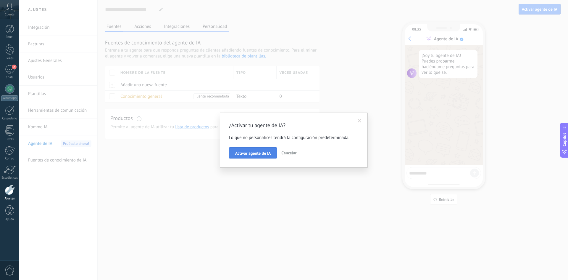
click at [240, 152] on span "Activar agente de IA" at bounding box center [253, 153] width 36 height 4
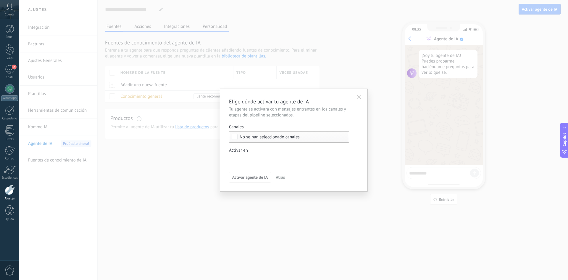
click at [238, 136] on div "No se han seleccionado canales" at bounding box center [289, 137] width 120 height 12
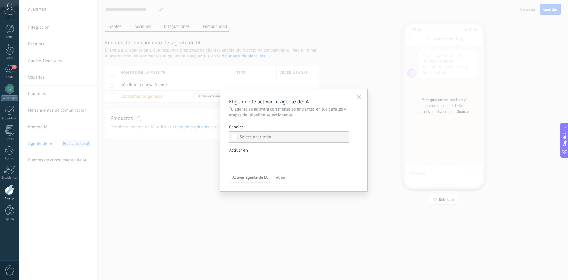
click at [242, 136] on div "Seleccionar todo" at bounding box center [256, 137] width 32 height 6
click at [231, 136] on label "Seleccionar todo" at bounding box center [289, 136] width 120 height 11
click at [0, 0] on div "Leads Entrantes PARTE 2 RECORDATORIO PARTE 2 DP RECORDATORIO DP Pedido completa…" at bounding box center [0, 0] width 0 height 0
click at [336, 118] on div at bounding box center [293, 140] width 549 height 280
click at [230, 136] on div "No se han seleccionado canales" at bounding box center [289, 137] width 120 height 12
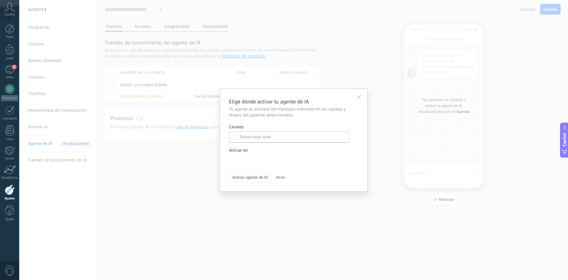
click at [279, 177] on span "Atrás" at bounding box center [280, 177] width 9 height 4
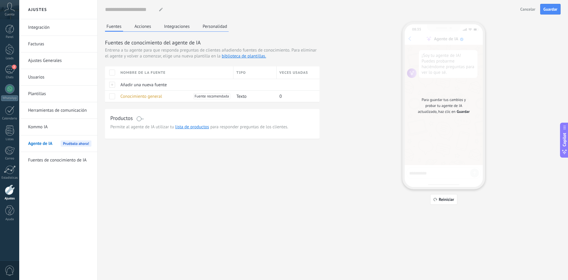
click at [530, 9] on span "Cancelar" at bounding box center [528, 9] width 15 height 4
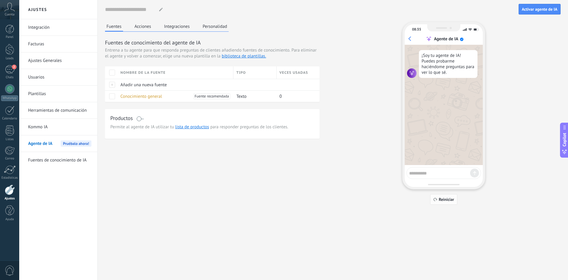
click at [448, 199] on span "Reiniciar" at bounding box center [446, 199] width 15 height 4
click at [444, 200] on span "Reiniciar" at bounding box center [446, 199] width 15 height 4
